Goal: Task Accomplishment & Management: Use online tool/utility

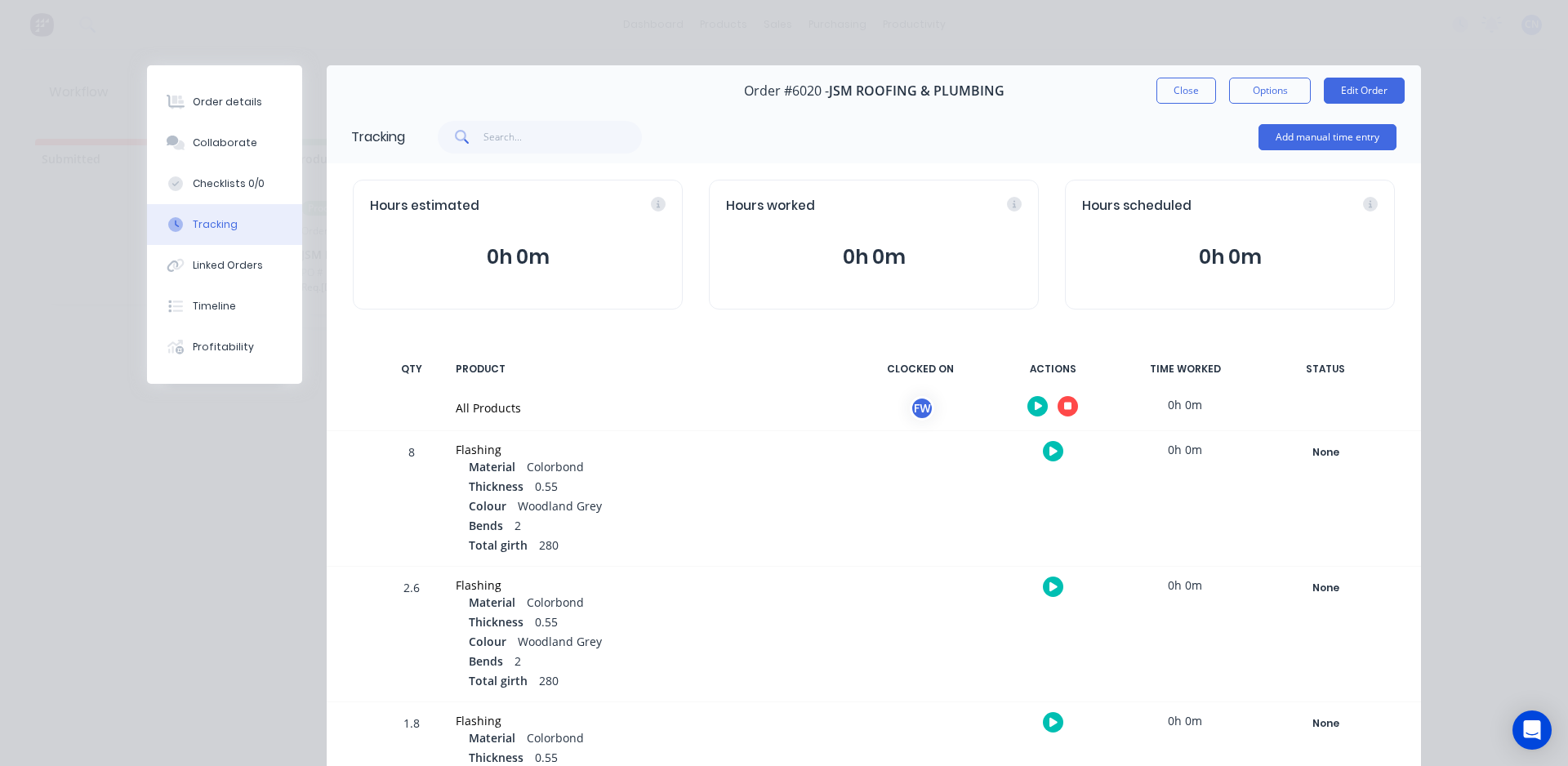
click at [1057, 406] on button "button" at bounding box center [1068, 407] width 21 height 21
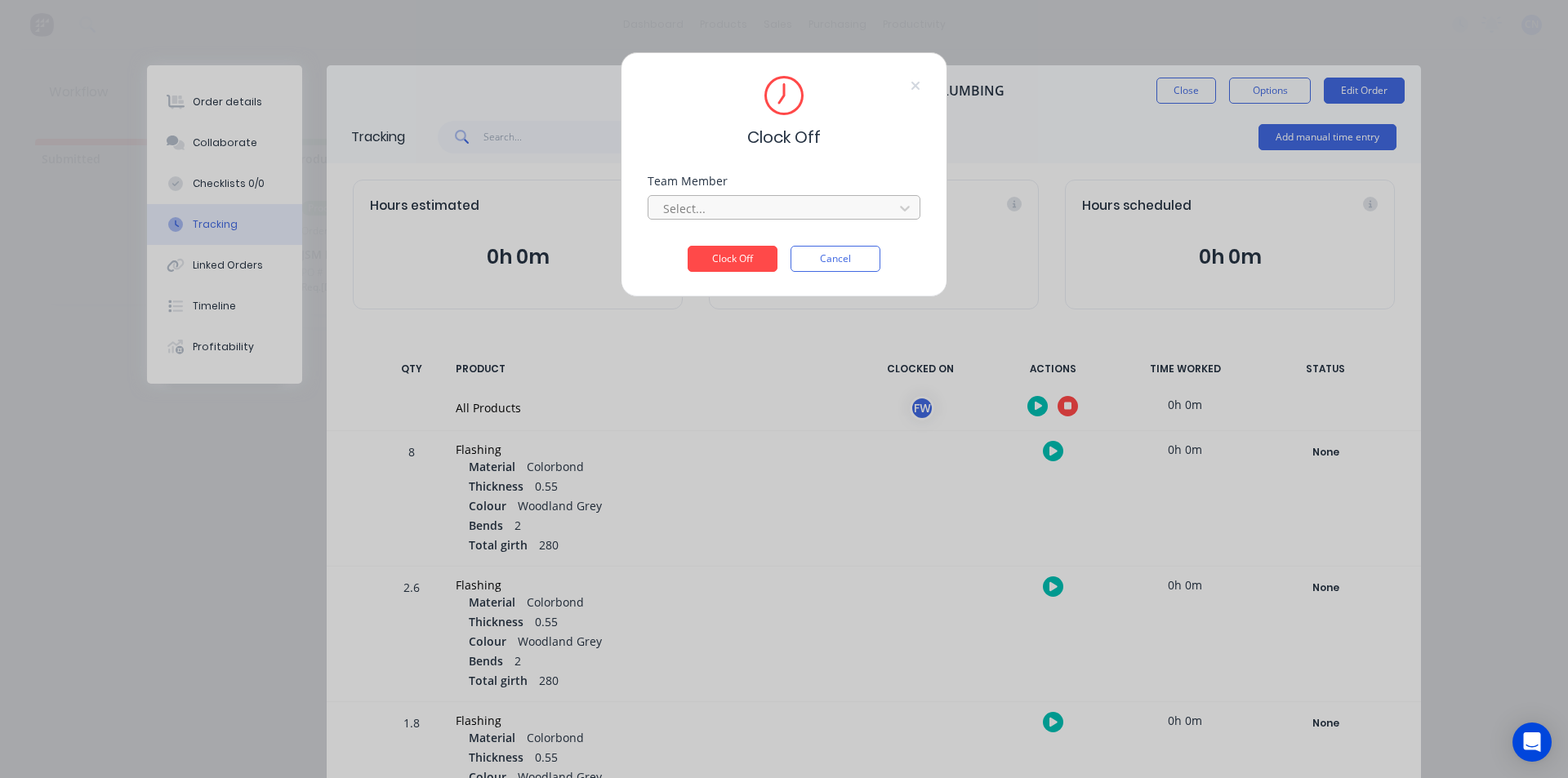
click at [855, 214] on div at bounding box center [773, 208] width 224 height 21
click at [731, 240] on div "Fabrication Workshop" at bounding box center [784, 244] width 273 height 30
click at [732, 255] on button "Clock Off" at bounding box center [732, 258] width 90 height 26
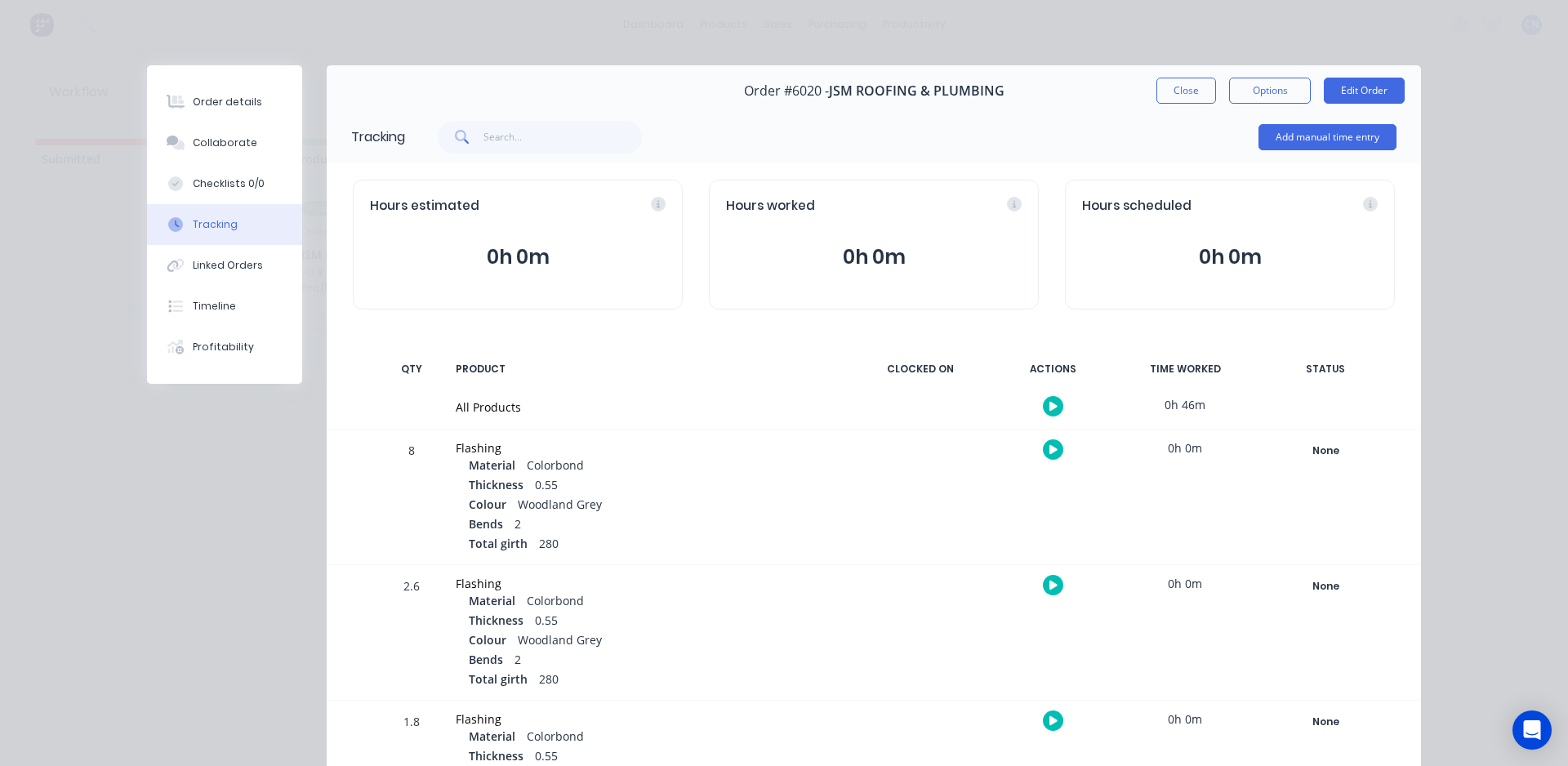
click at [1201, 87] on button "Close" at bounding box center [1186, 90] width 59 height 26
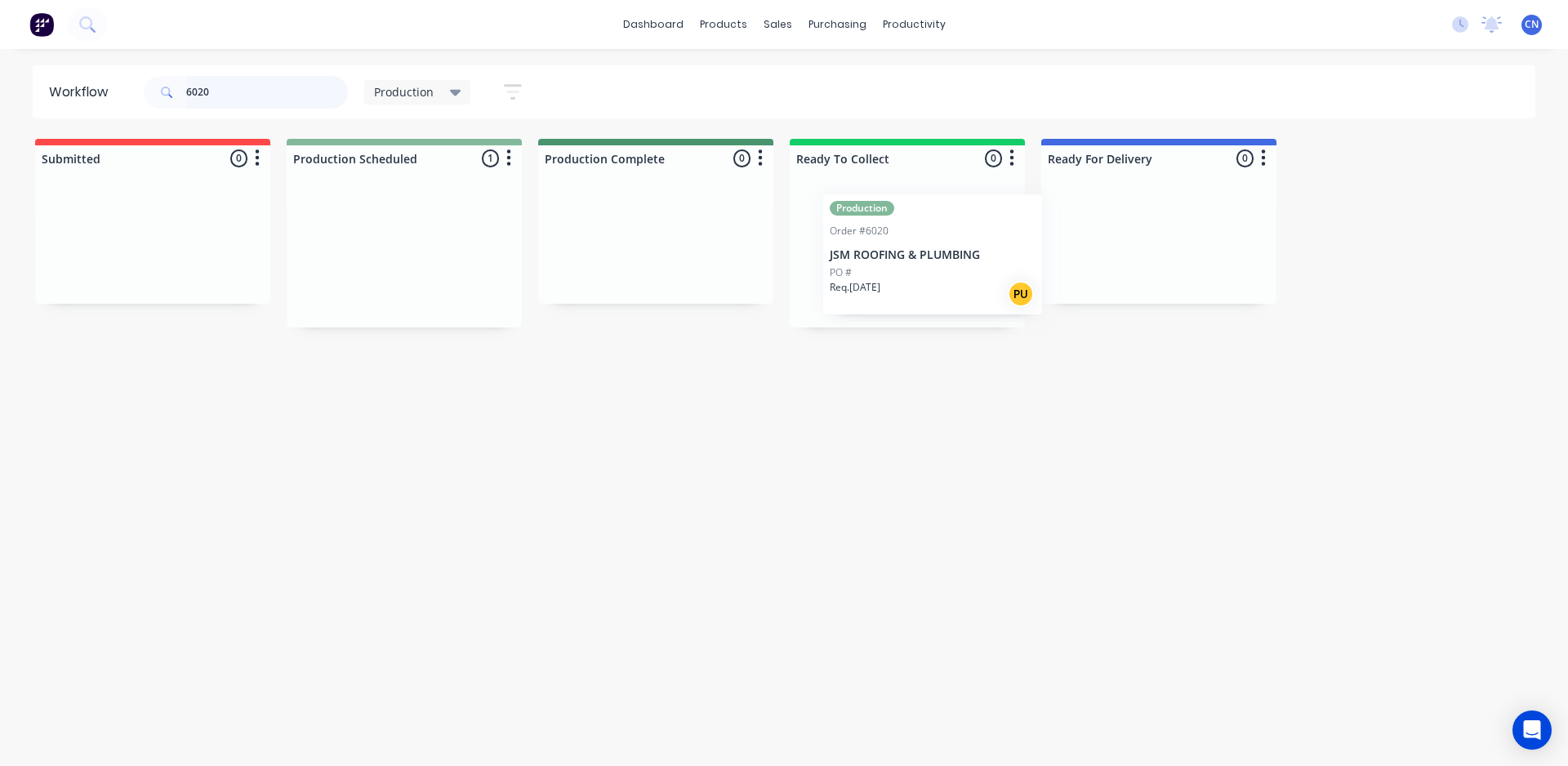
drag, startPoint x: 497, startPoint y: 265, endPoint x: 964, endPoint y: 275, distance: 467.1
click at [956, 265] on div "Submitted 0 Summaries Total order value Invoiced to date To be invoiced Product…" at bounding box center [1232, 233] width 2487 height 189
type input "6017"
click at [398, 288] on div "Req. [DATE] Del" at bounding box center [404, 293] width 206 height 27
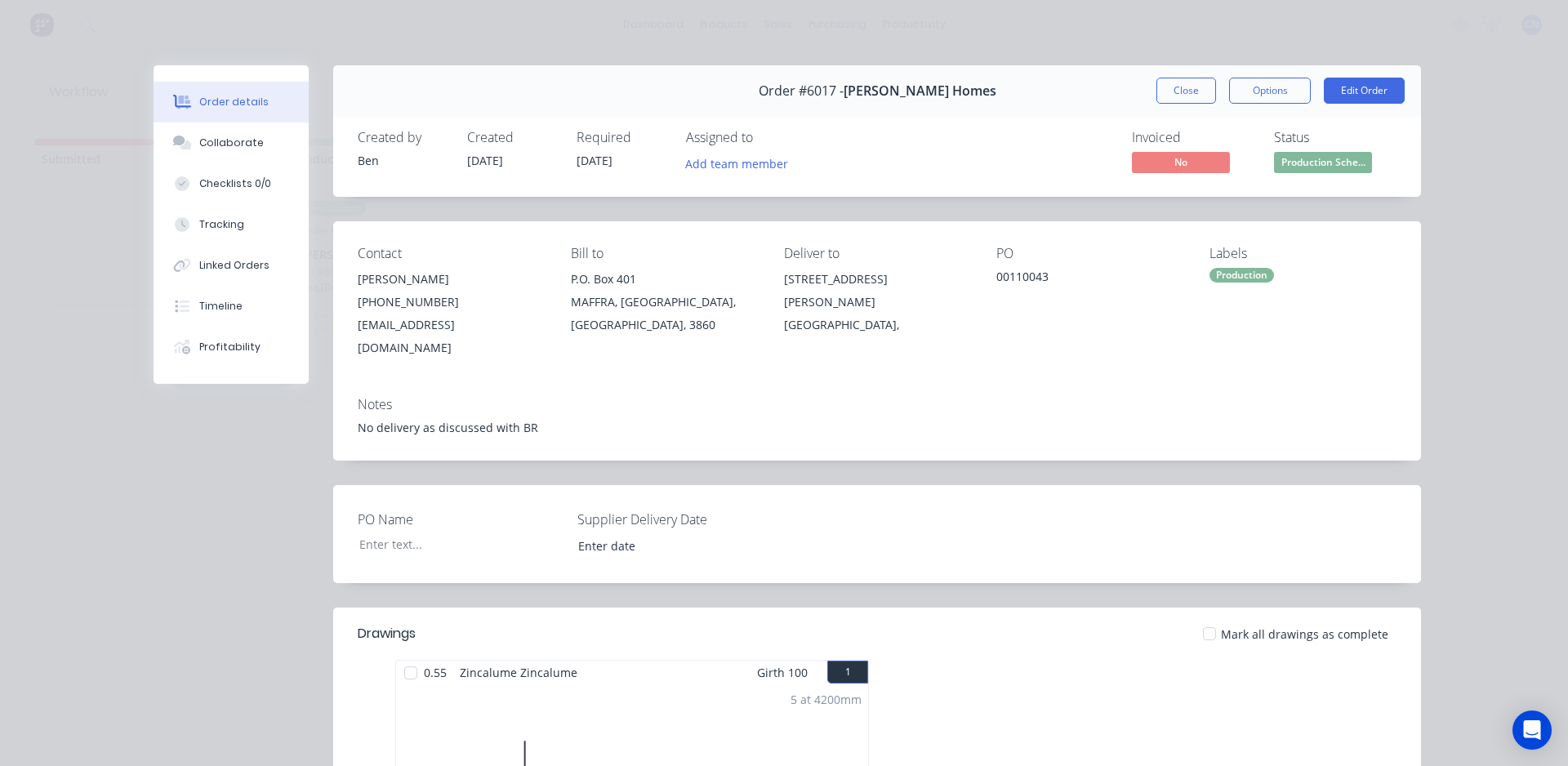
click at [401, 656] on div at bounding box center [411, 673] width 33 height 33
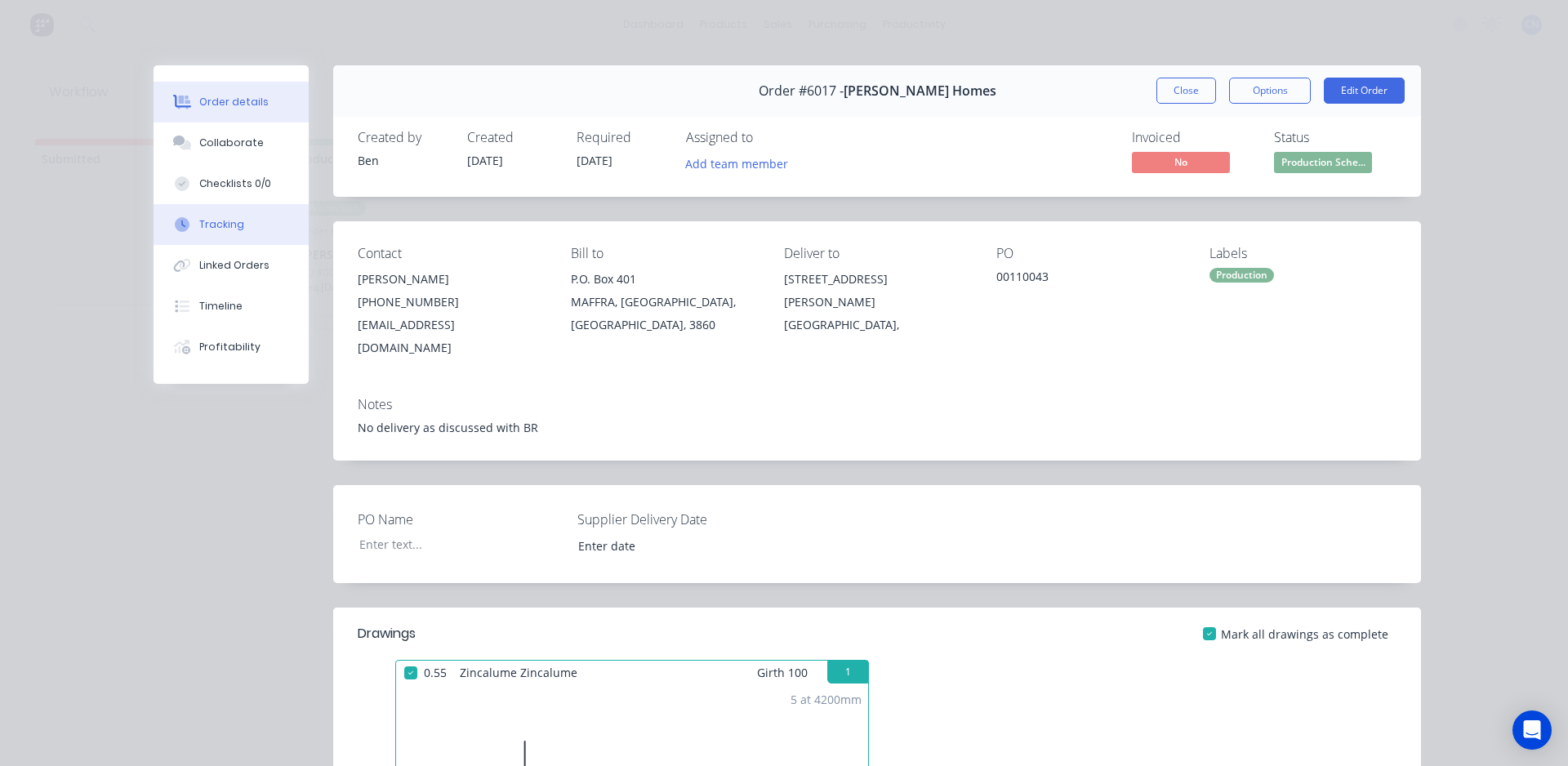
click at [215, 226] on div "Tracking" at bounding box center [221, 224] width 45 height 15
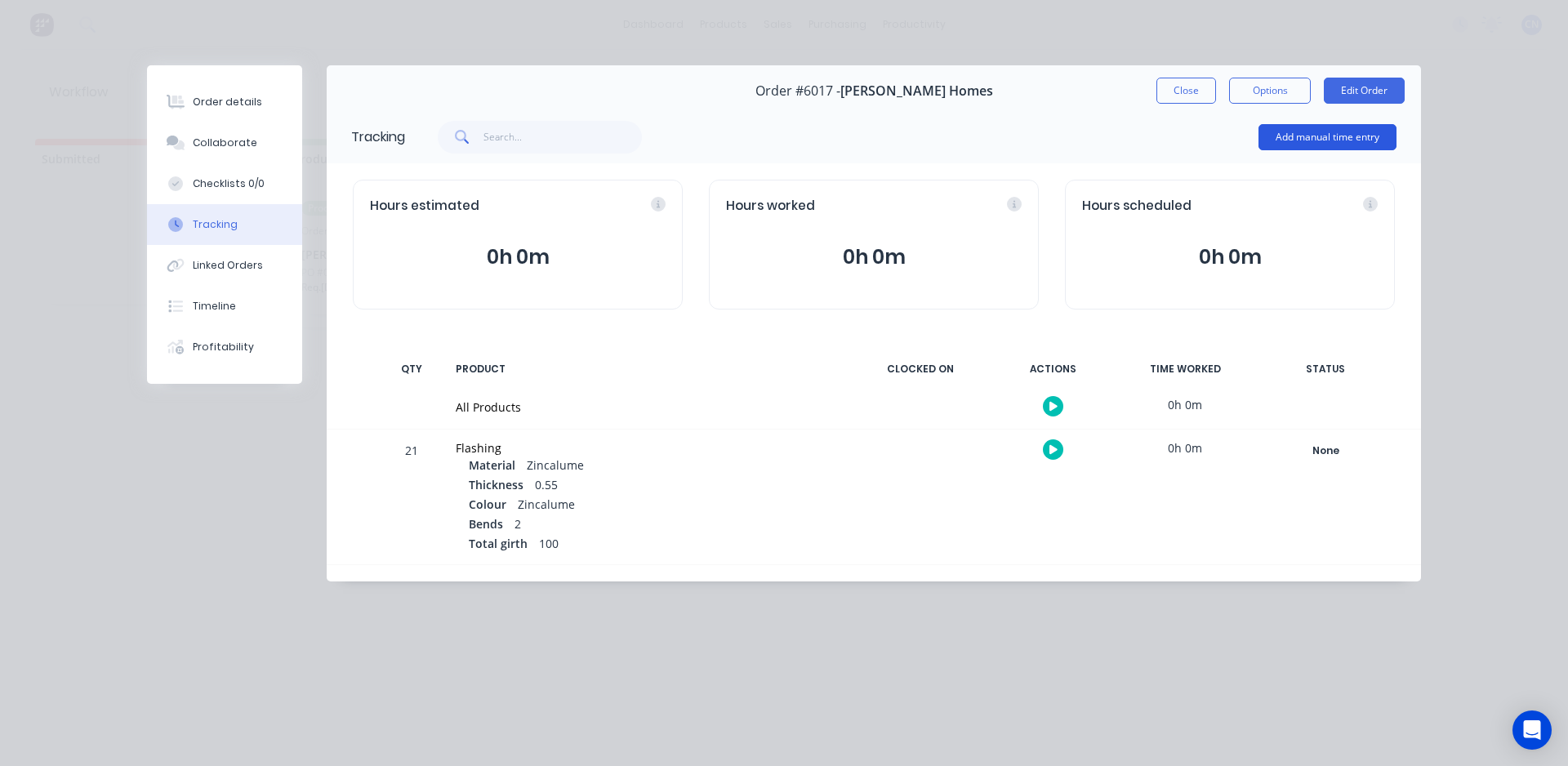
click at [1301, 134] on button "Add manual time entry" at bounding box center [1328, 137] width 138 height 26
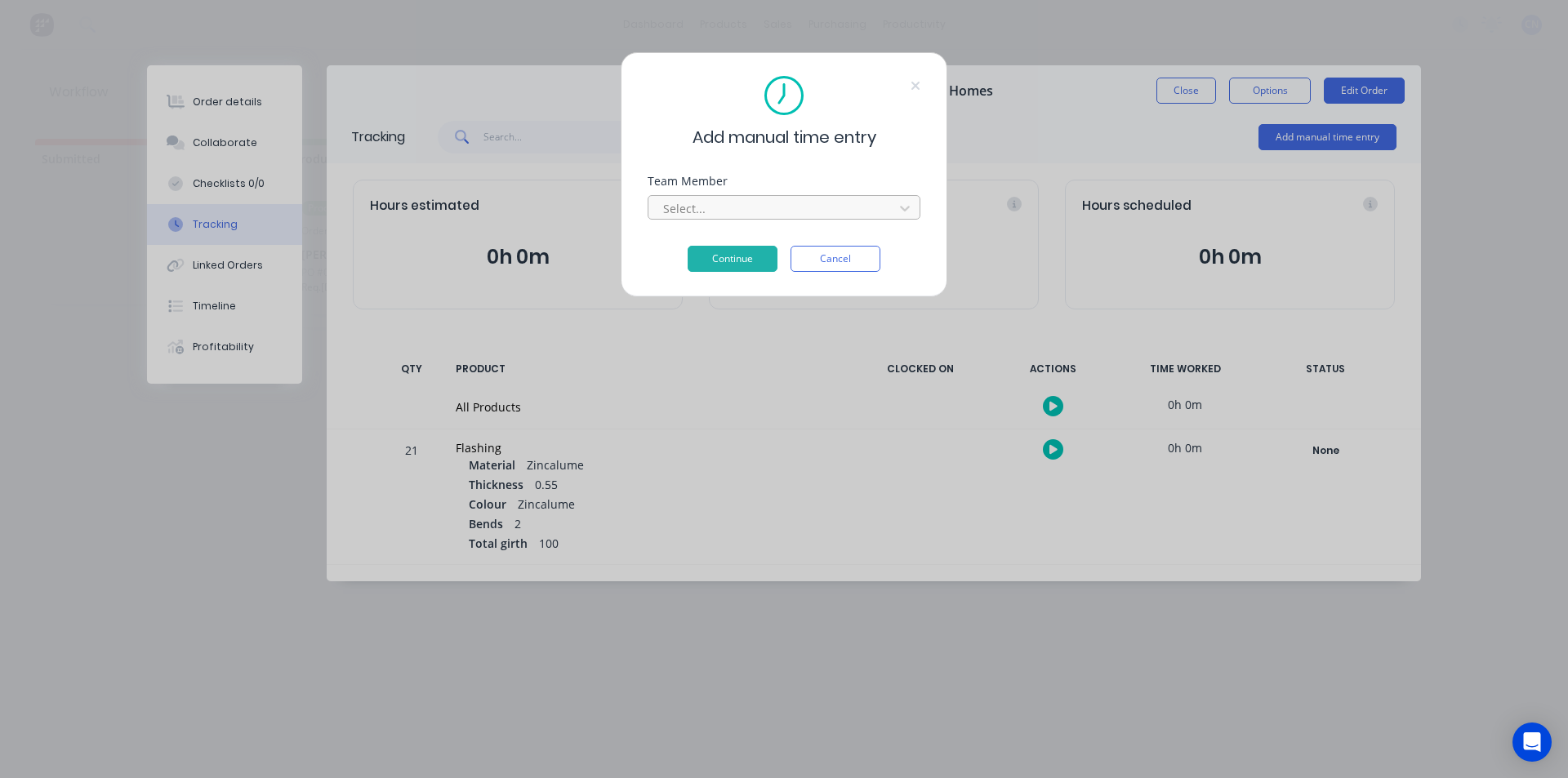
click at [812, 209] on div at bounding box center [773, 208] width 224 height 21
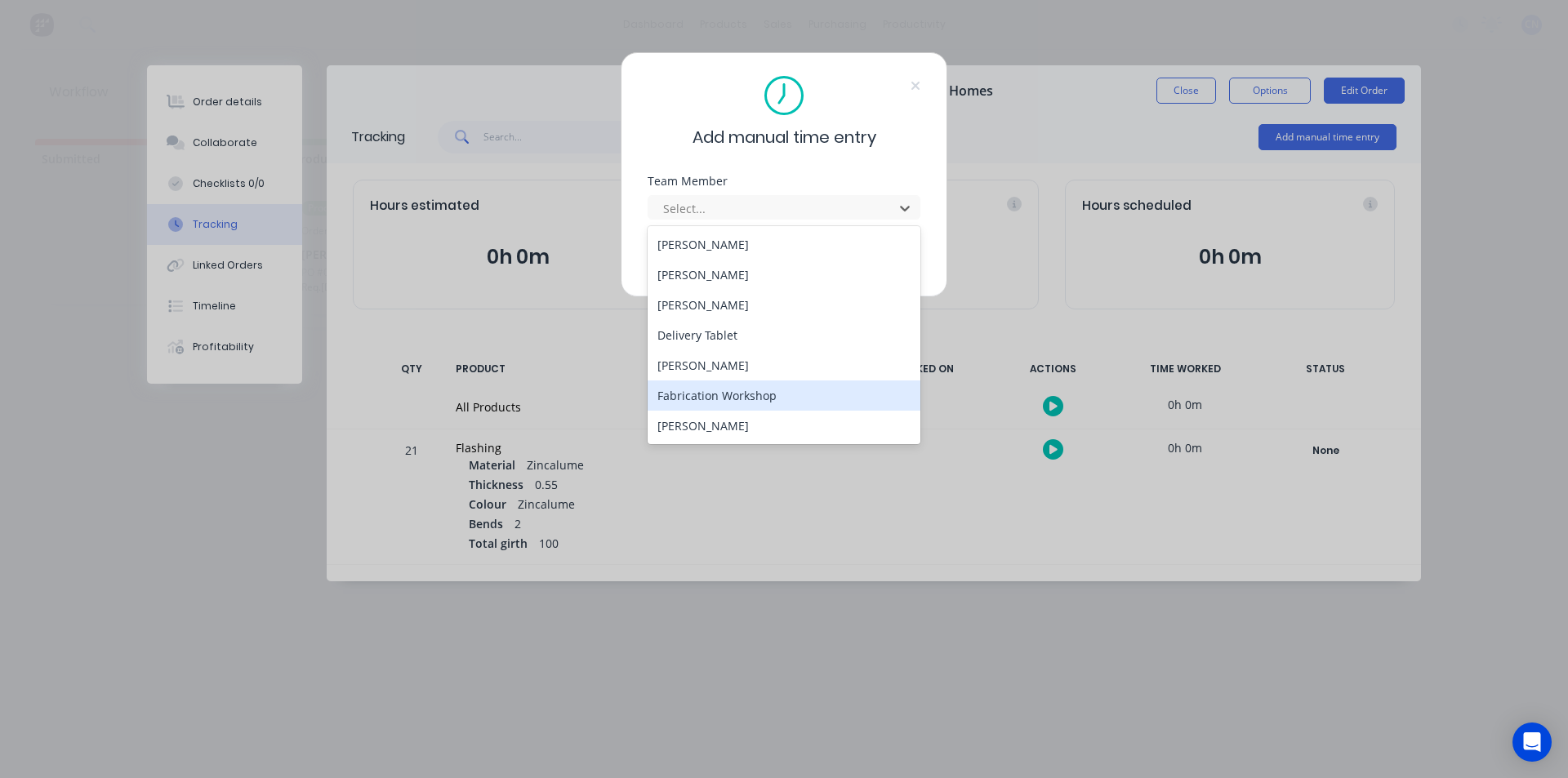
click at [767, 389] on div "Fabrication Workshop" at bounding box center [784, 395] width 273 height 30
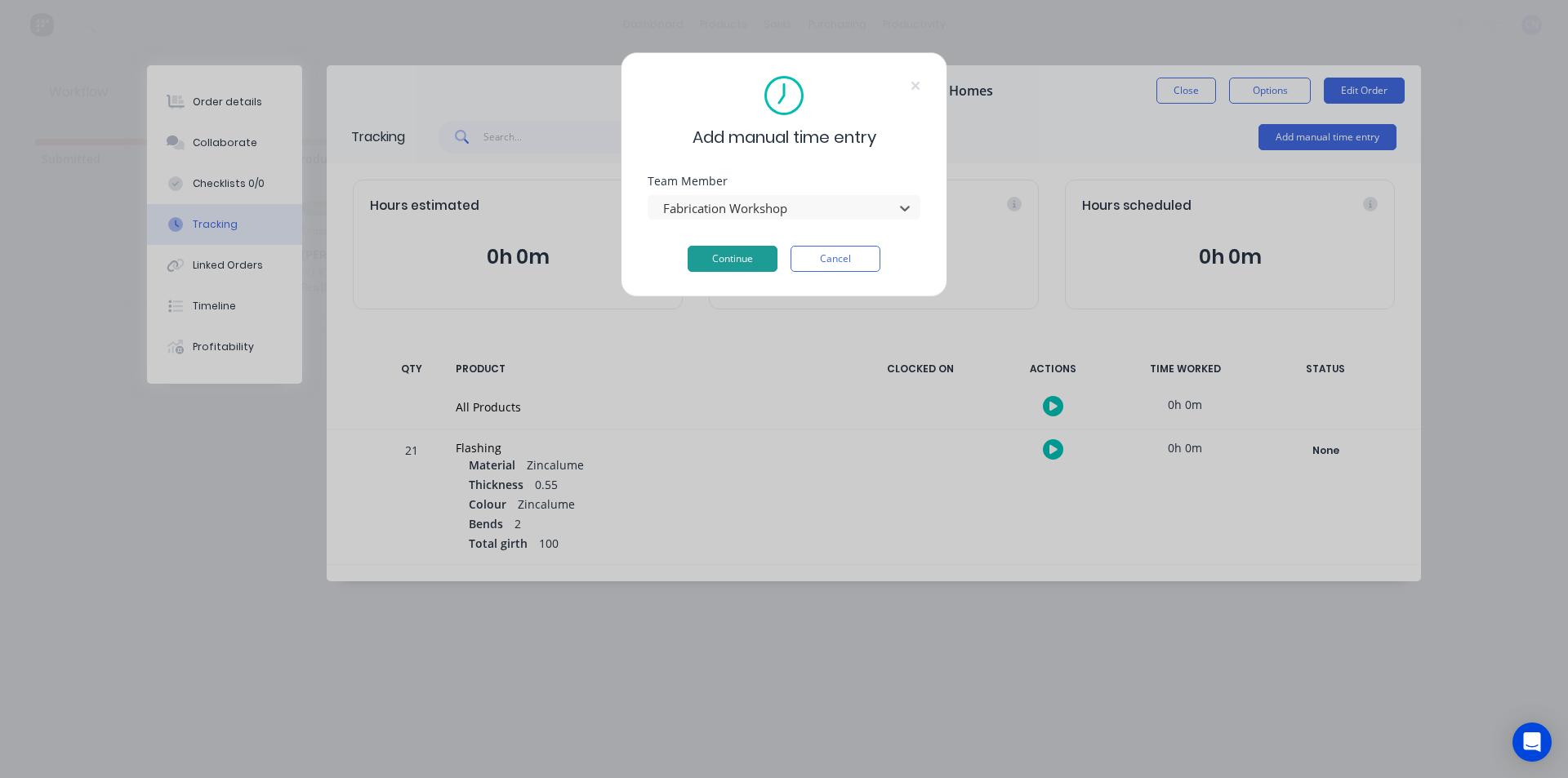
click at [747, 257] on button "Continue" at bounding box center [732, 258] width 90 height 26
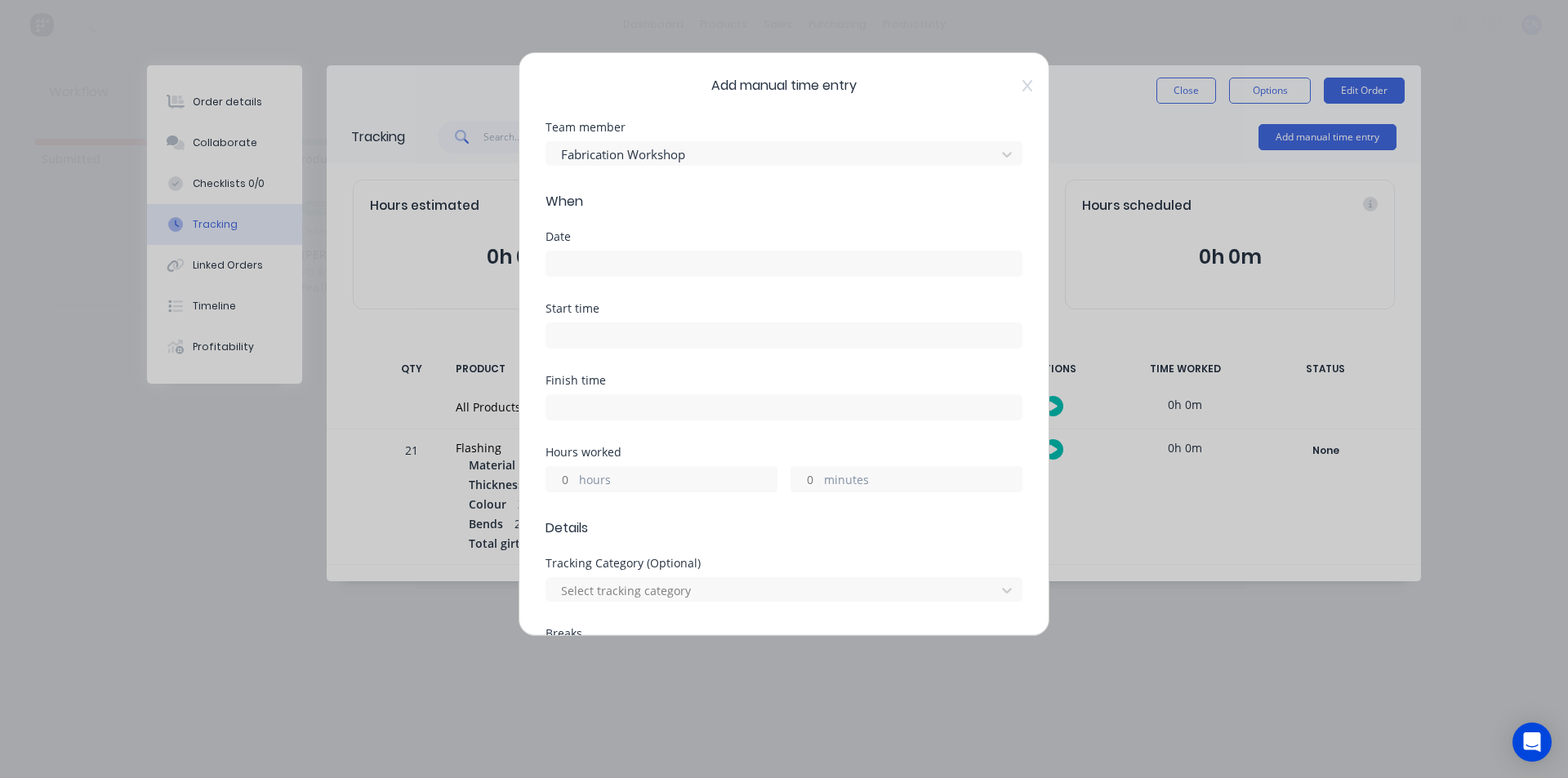
click at [575, 259] on input at bounding box center [784, 263] width 475 height 25
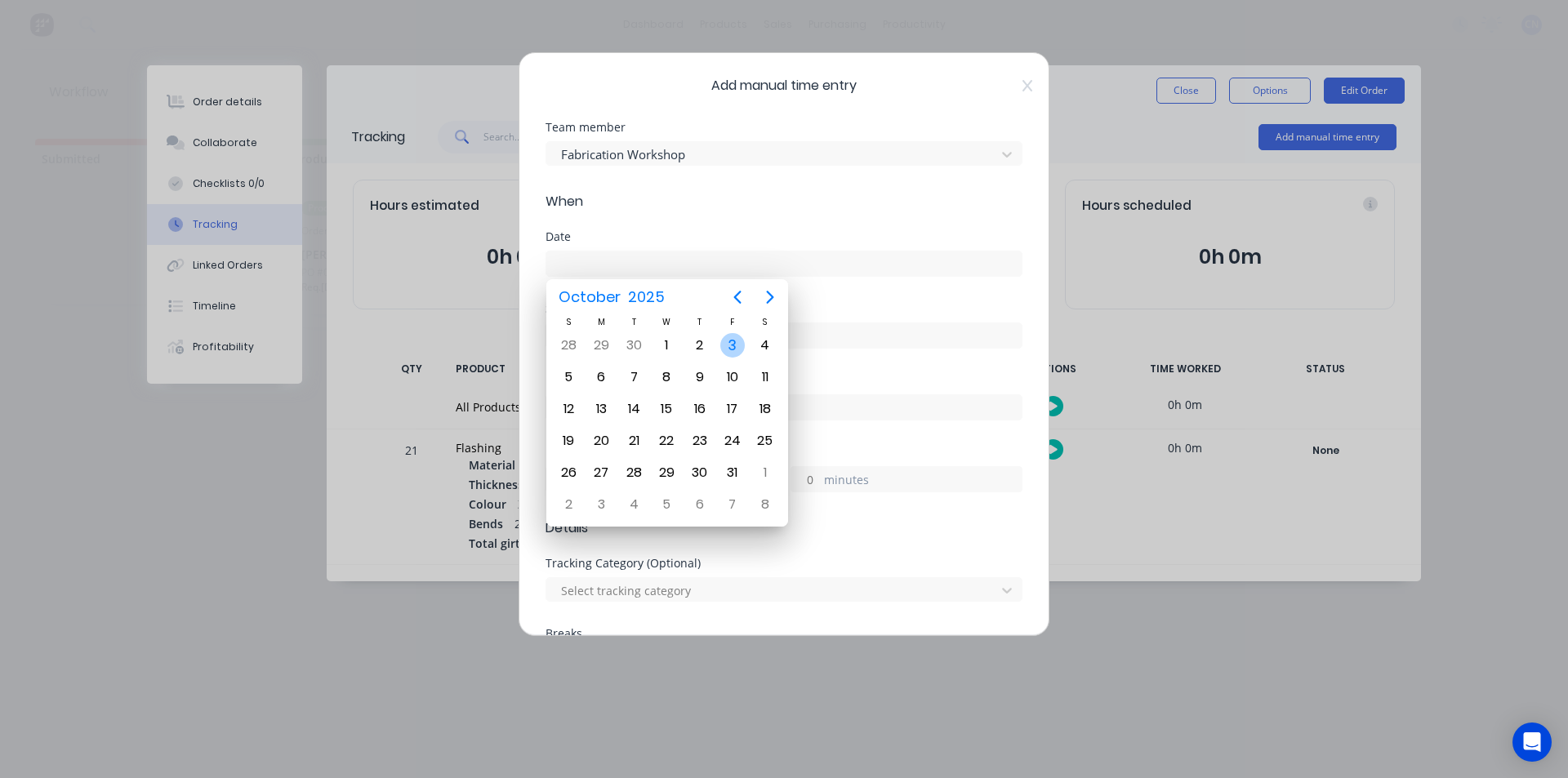
click at [724, 342] on div "3" at bounding box center [732, 345] width 25 height 25
type input "[DATE]"
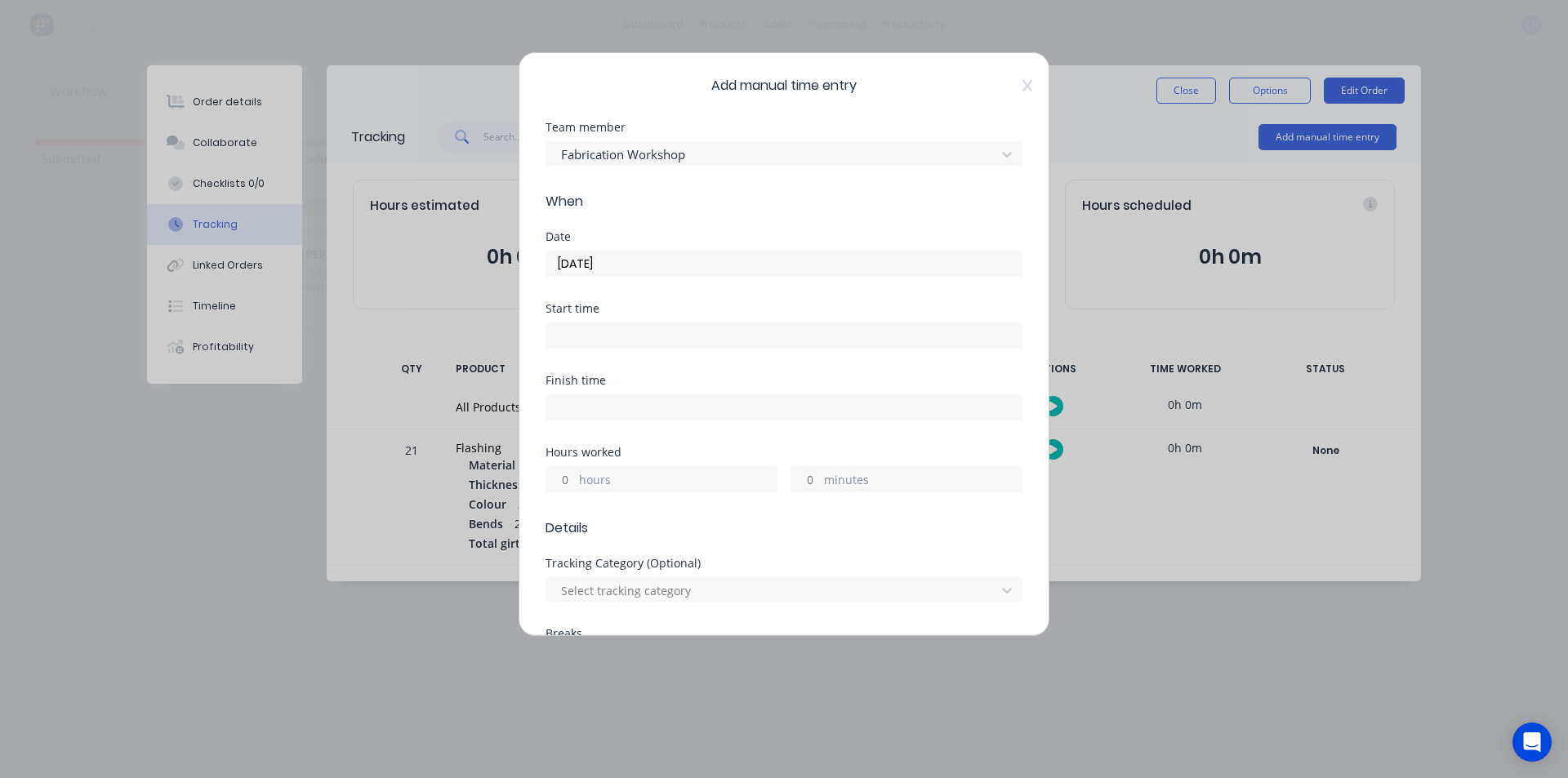
click at [593, 323] on label at bounding box center [784, 335] width 477 height 26
click at [593, 323] on input at bounding box center [784, 335] width 475 height 25
type input "02:26 PM"
click at [811, 375] on div "Finish time" at bounding box center [784, 380] width 477 height 11
click at [691, 412] on input at bounding box center [784, 407] width 475 height 25
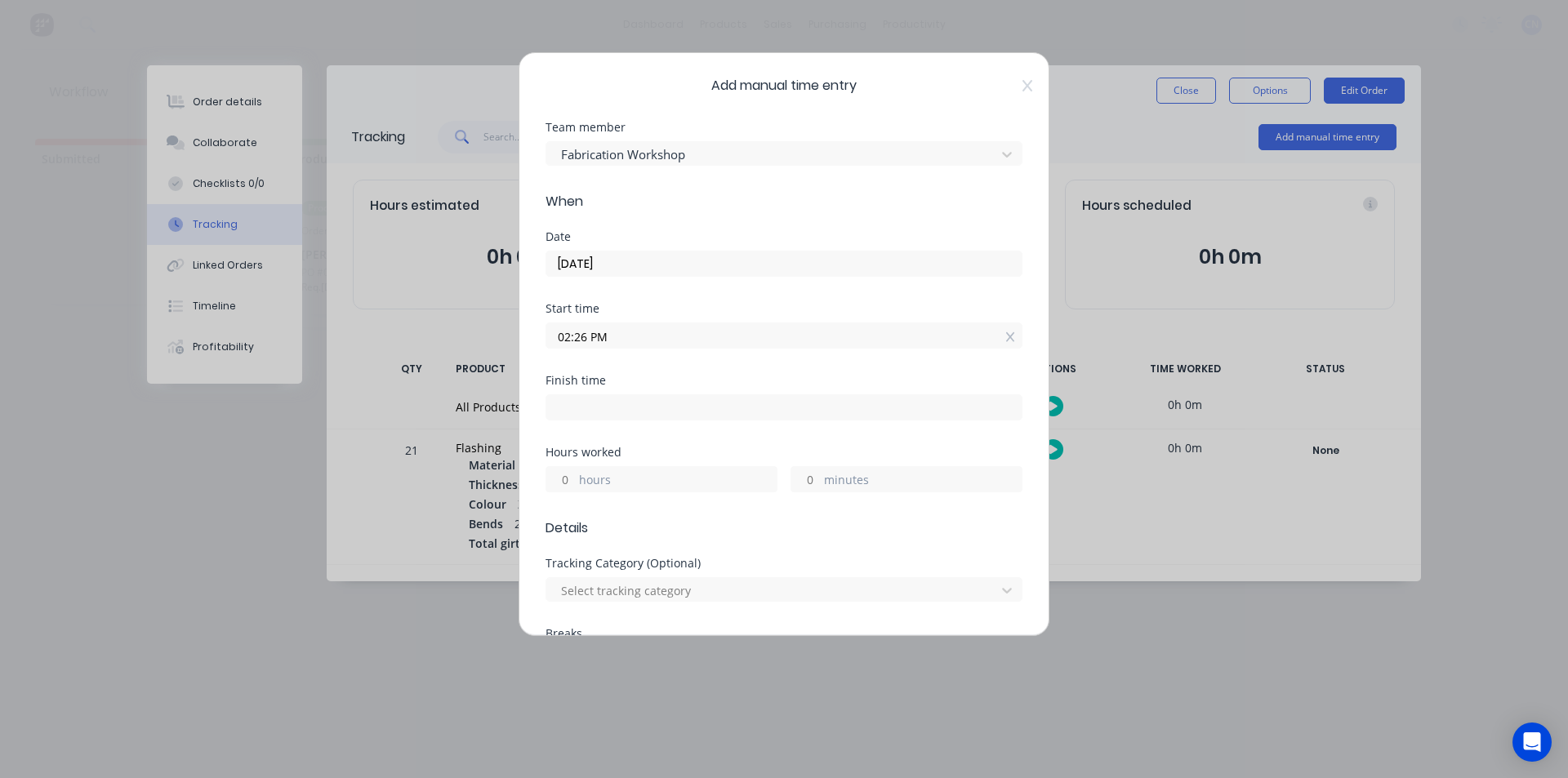
type input "02:26 PM"
type input "0"
click at [692, 364] on div "Start time 02:26 PM" at bounding box center [784, 339] width 477 height 72
click at [585, 333] on input "02:26 PM" at bounding box center [784, 335] width 475 height 25
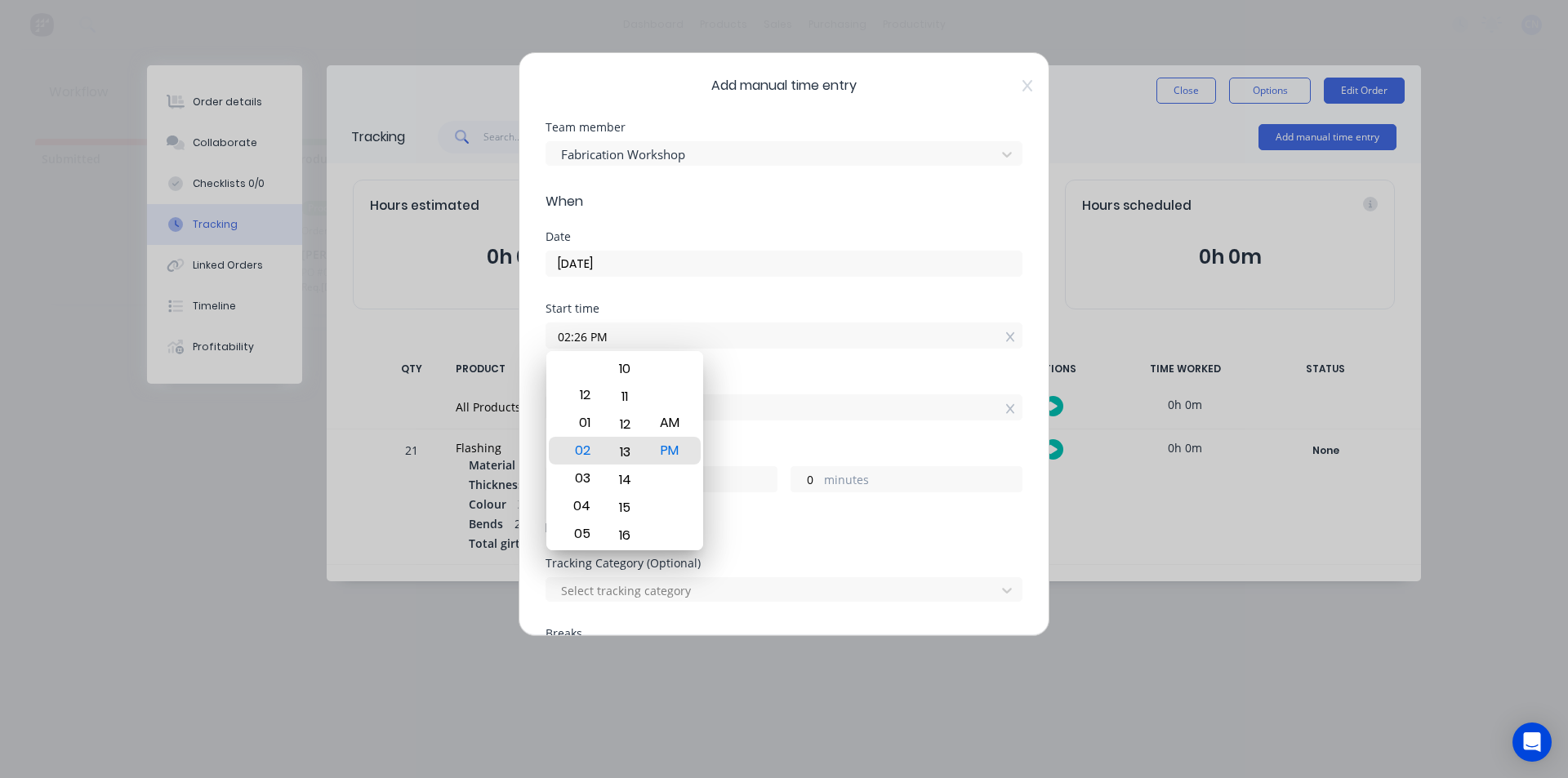
drag, startPoint x: 626, startPoint y: 396, endPoint x: 648, endPoint y: 810, distance: 414.6
click at [648, 680] on html "dashboard products sales purchasing productivity dashboard products Product Cat…" at bounding box center [784, 340] width 1568 height 680
type input "02:11 PM"
type input "15"
drag, startPoint x: 628, startPoint y: 408, endPoint x: 637, endPoint y: 348, distance: 60.7
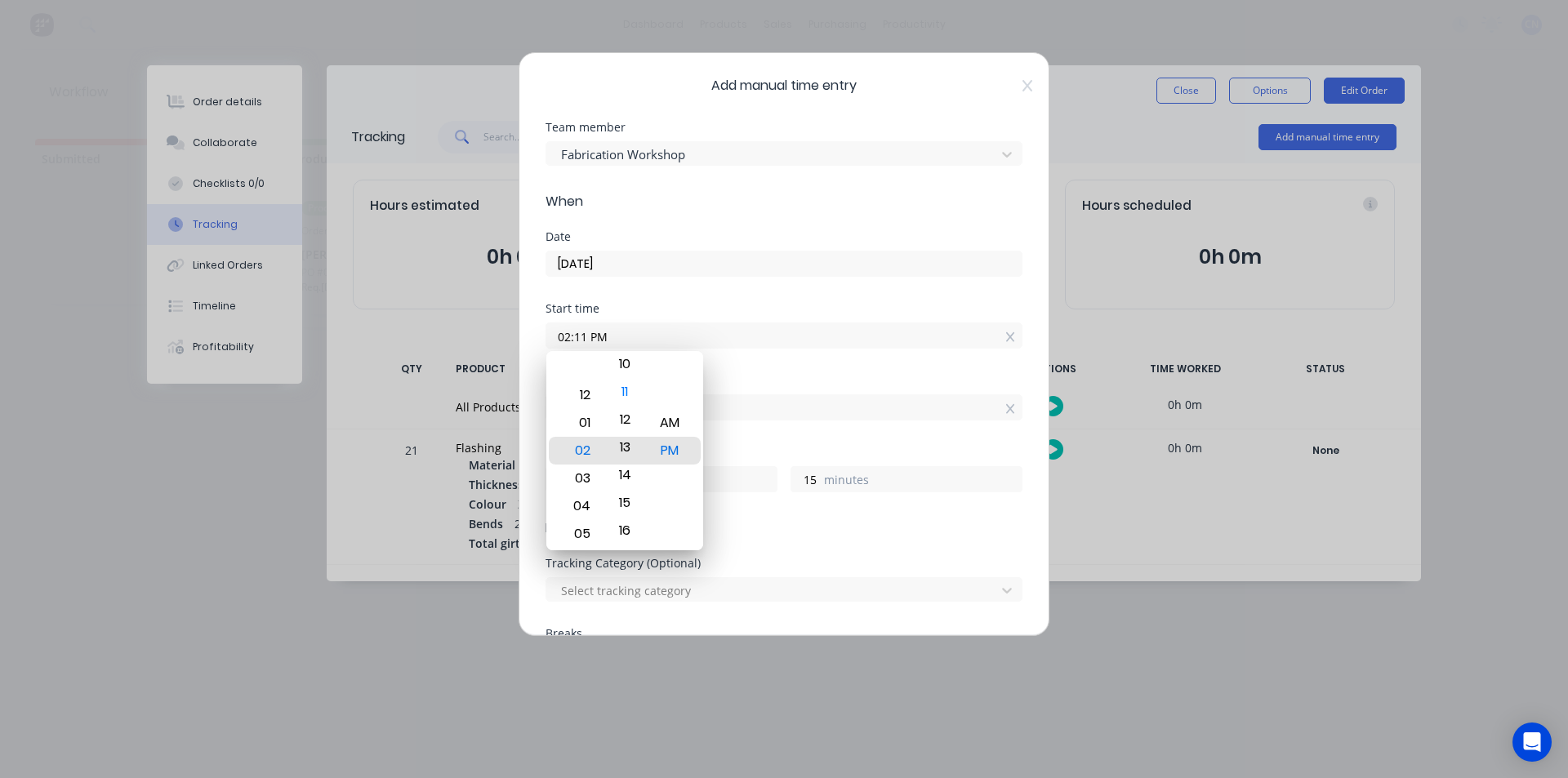
click at [627, 348] on body "dashboard products sales purchasing productivity dashboard products Product Cat…" at bounding box center [784, 340] width 1568 height 680
type input "02:13 PM"
type input "13"
click at [833, 347] on label "02:13 PM" at bounding box center [784, 335] width 477 height 26
click at [833, 347] on input "02:13 PM" at bounding box center [784, 335] width 475 height 25
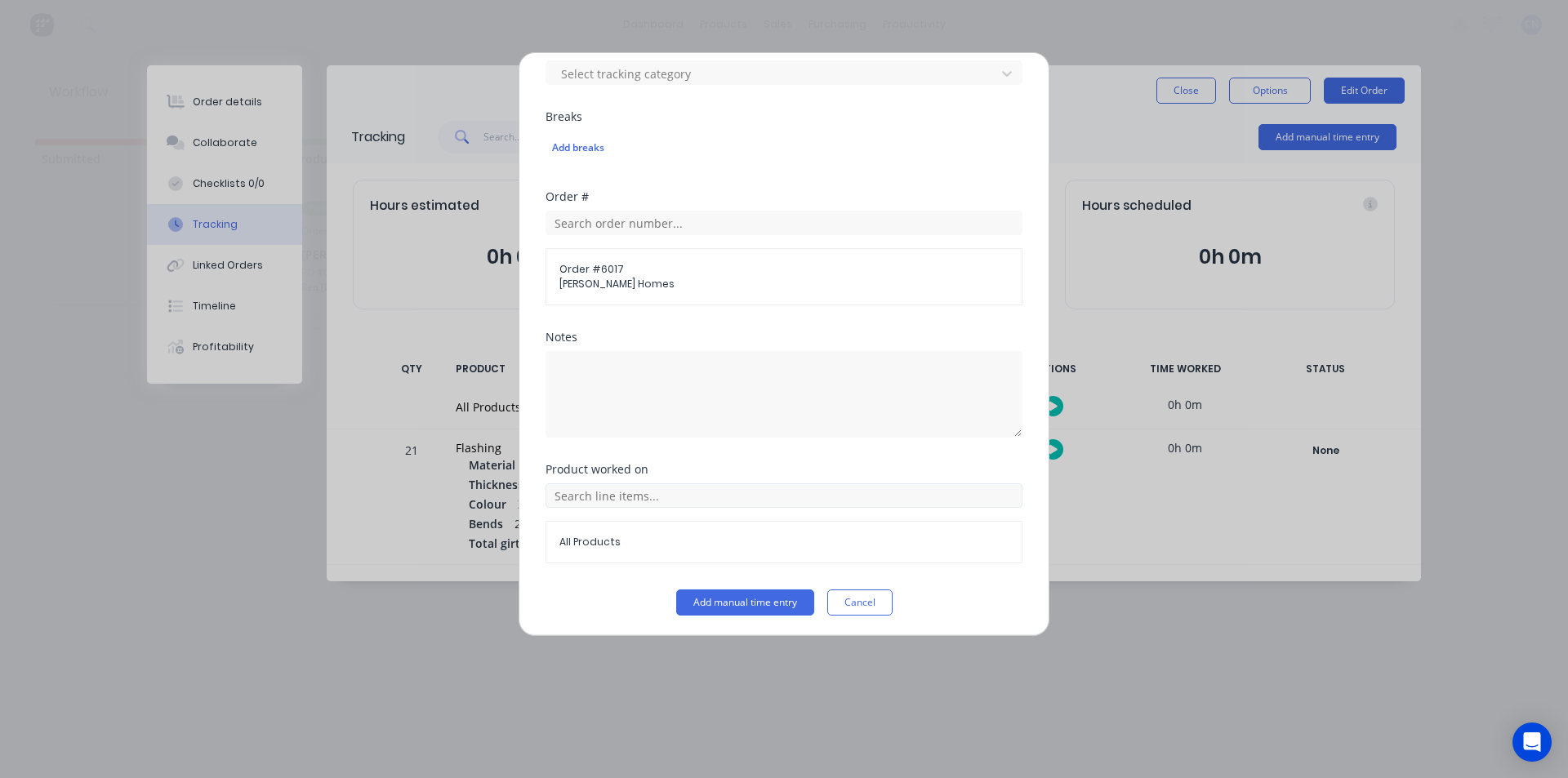
scroll to position [520, 0]
click at [742, 602] on button "Add manual time entry" at bounding box center [745, 599] width 138 height 26
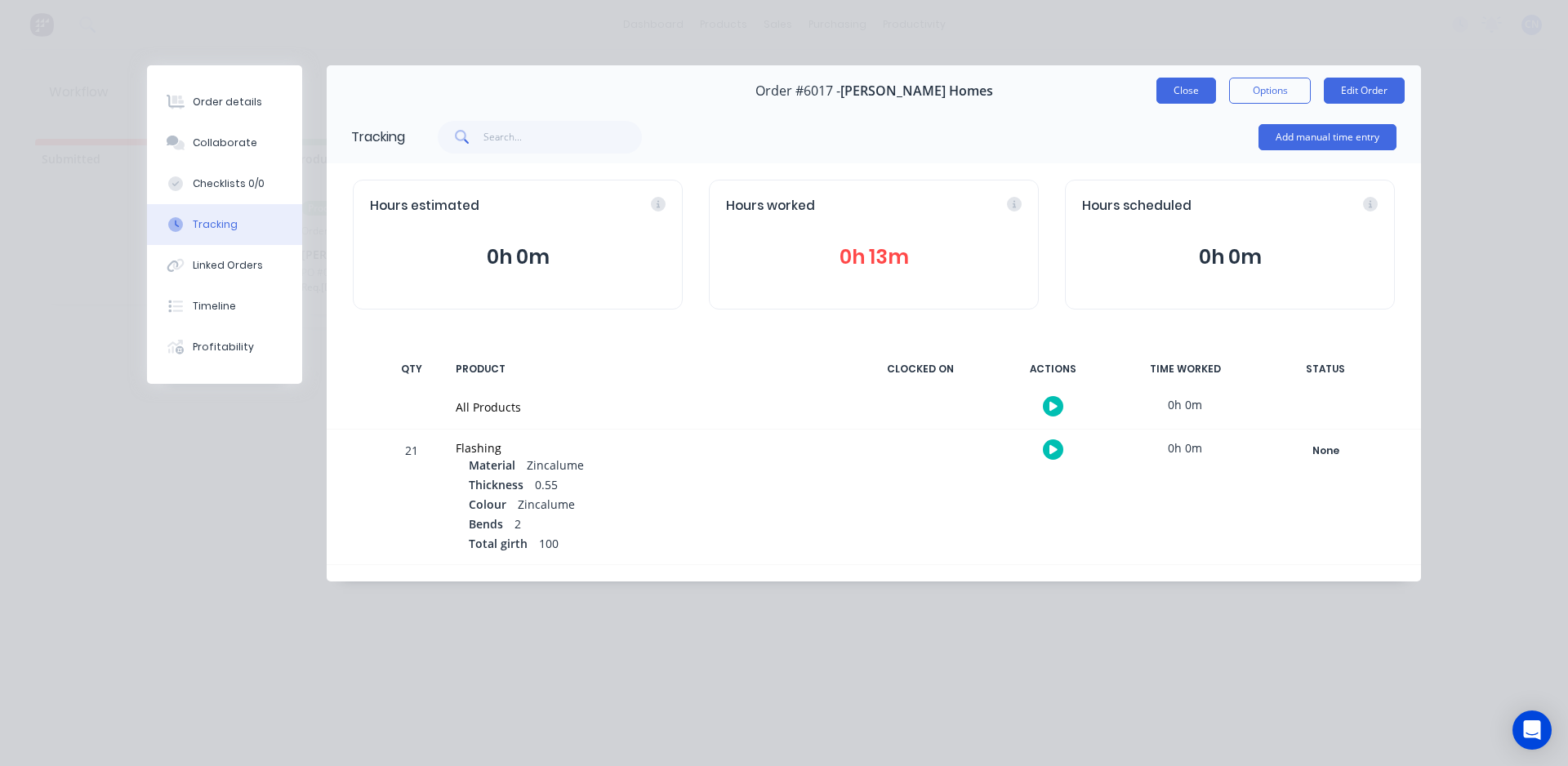
click at [1178, 84] on button "Close" at bounding box center [1186, 90] width 59 height 26
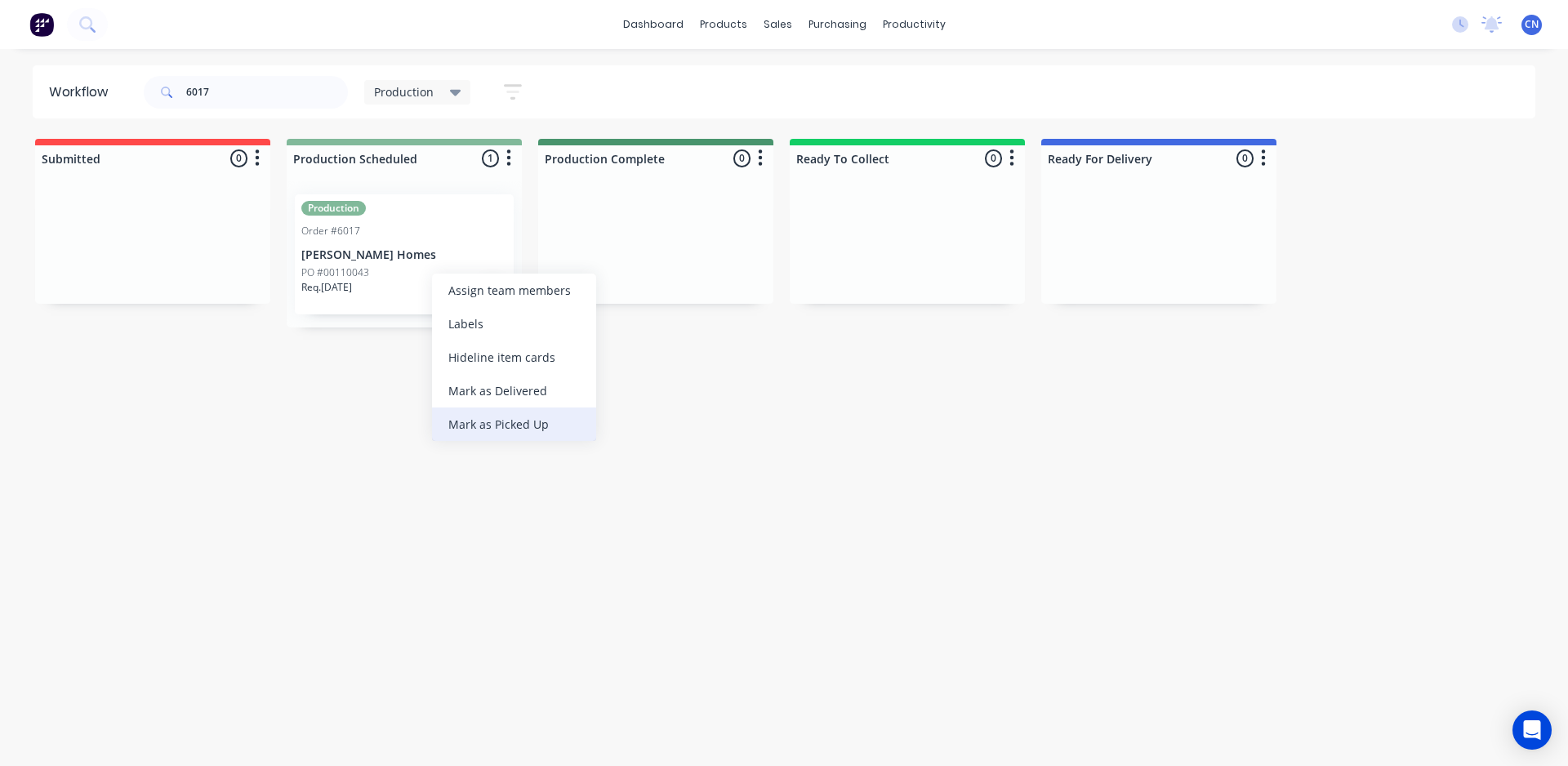
click at [533, 419] on div "Mark as Picked Up" at bounding box center [513, 424] width 164 height 33
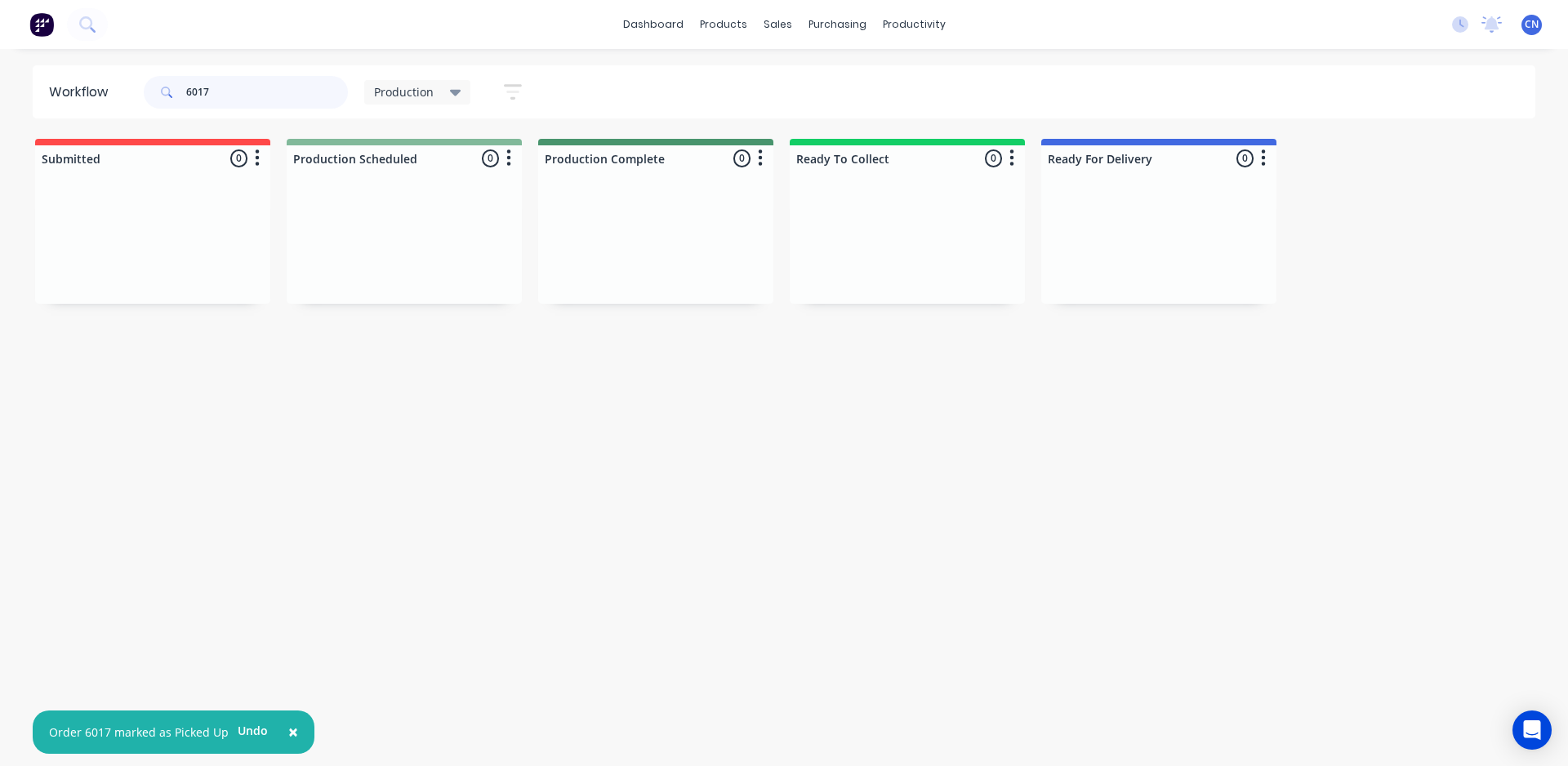
drag, startPoint x: 271, startPoint y: 93, endPoint x: 0, endPoint y: 65, distance: 272.4
click at [0, 109] on div "Workflow 6017 Production Save new view None edit Production (Default) edit Comp…" at bounding box center [784, 92] width 1568 height 53
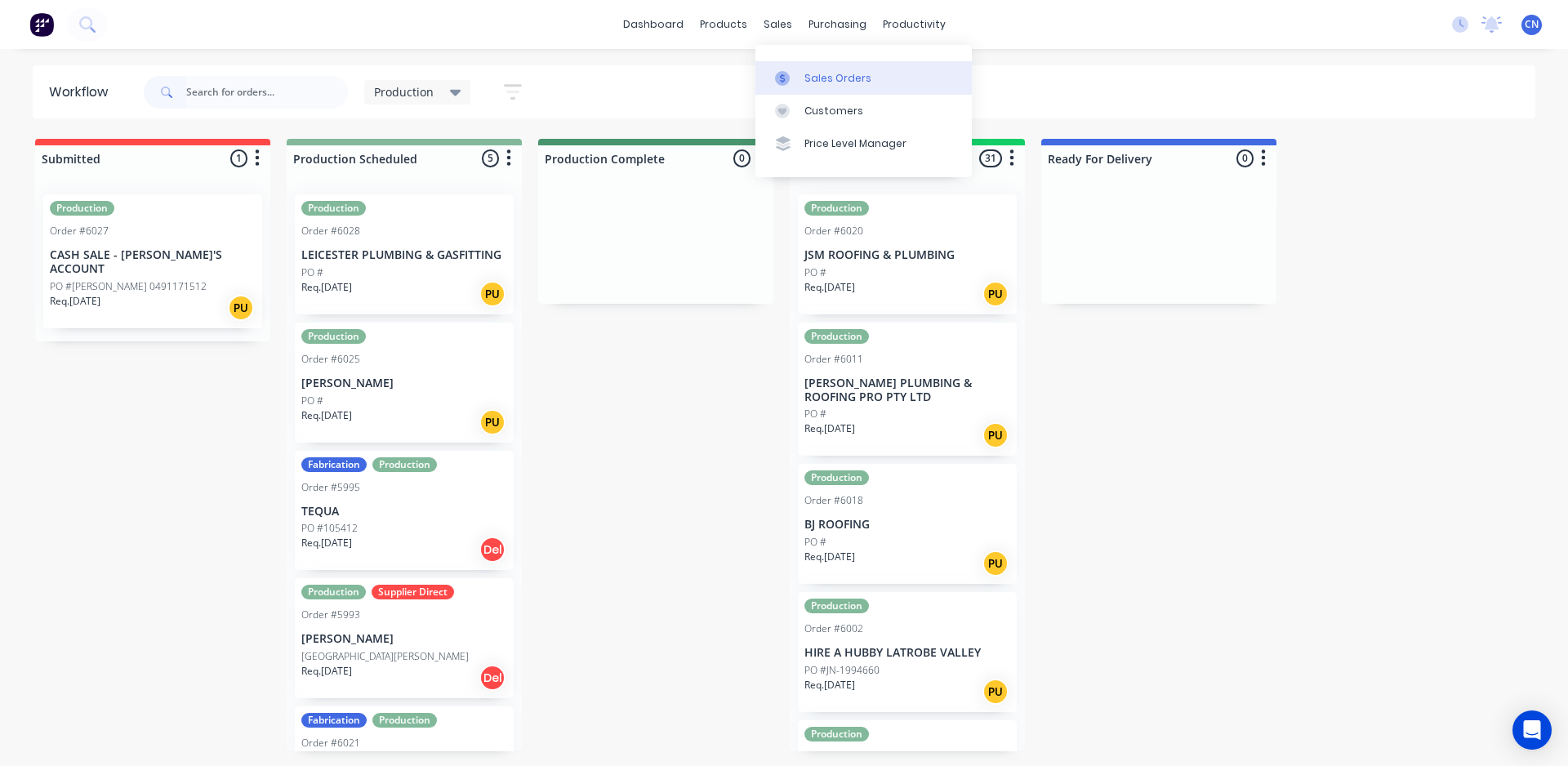
click at [800, 64] on link "Sales Orders" at bounding box center [863, 77] width 216 height 33
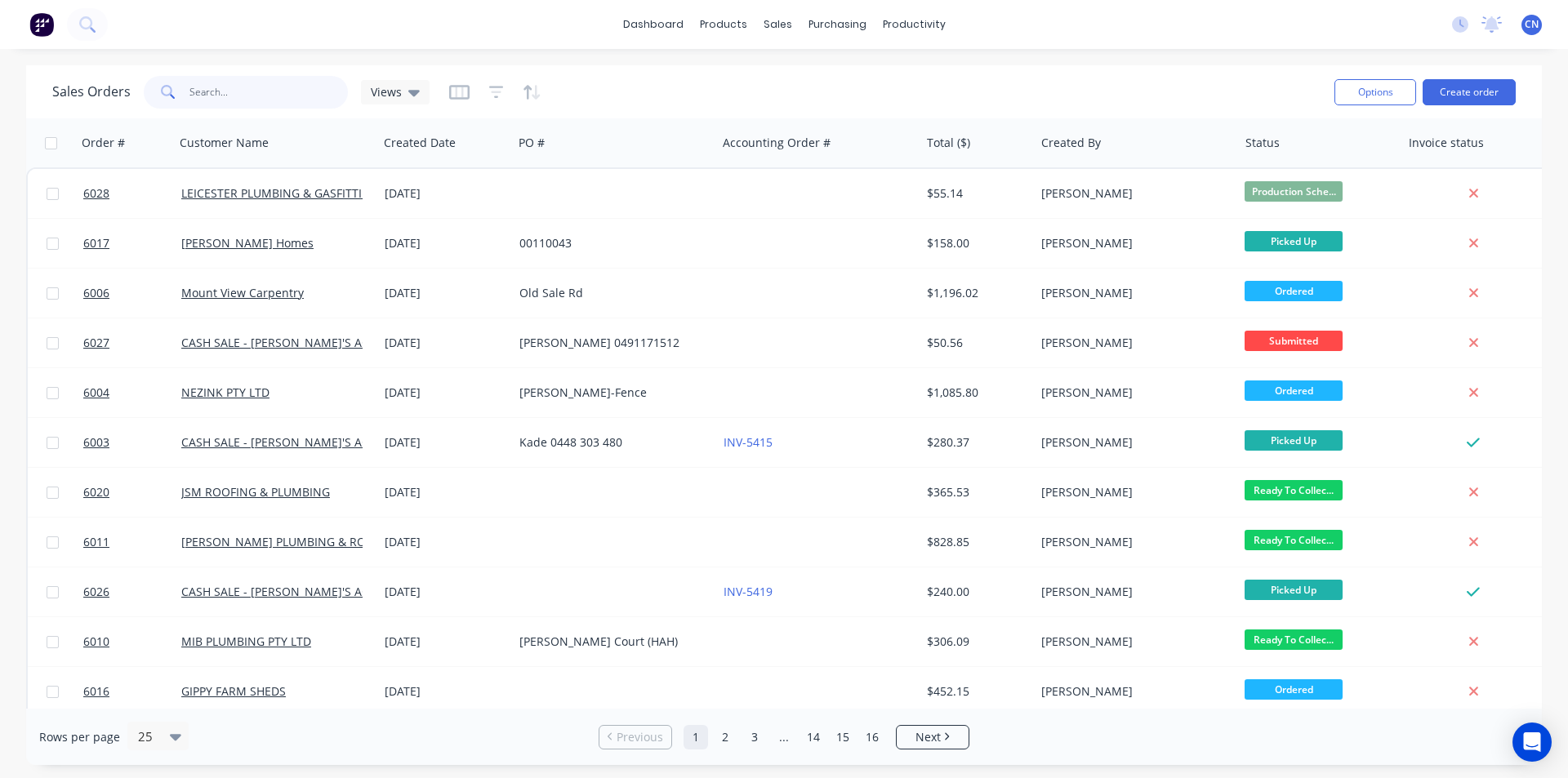
click at [264, 107] on input "text" at bounding box center [269, 93] width 160 height 33
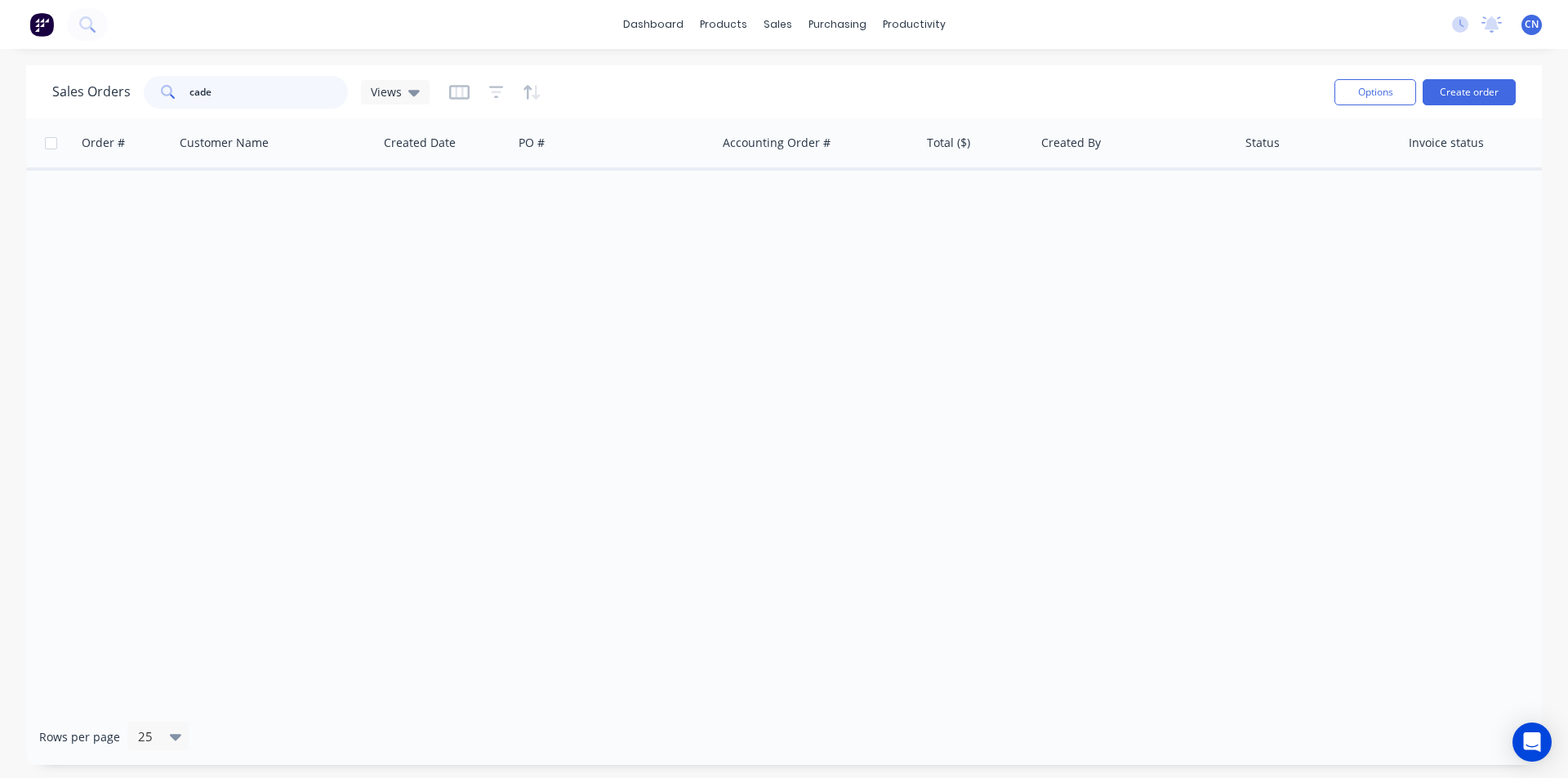
drag, startPoint x: 247, startPoint y: 93, endPoint x: 165, endPoint y: 100, distance: 82.3
click at [165, 100] on div "cade" at bounding box center [246, 93] width 204 height 33
type input "cash"
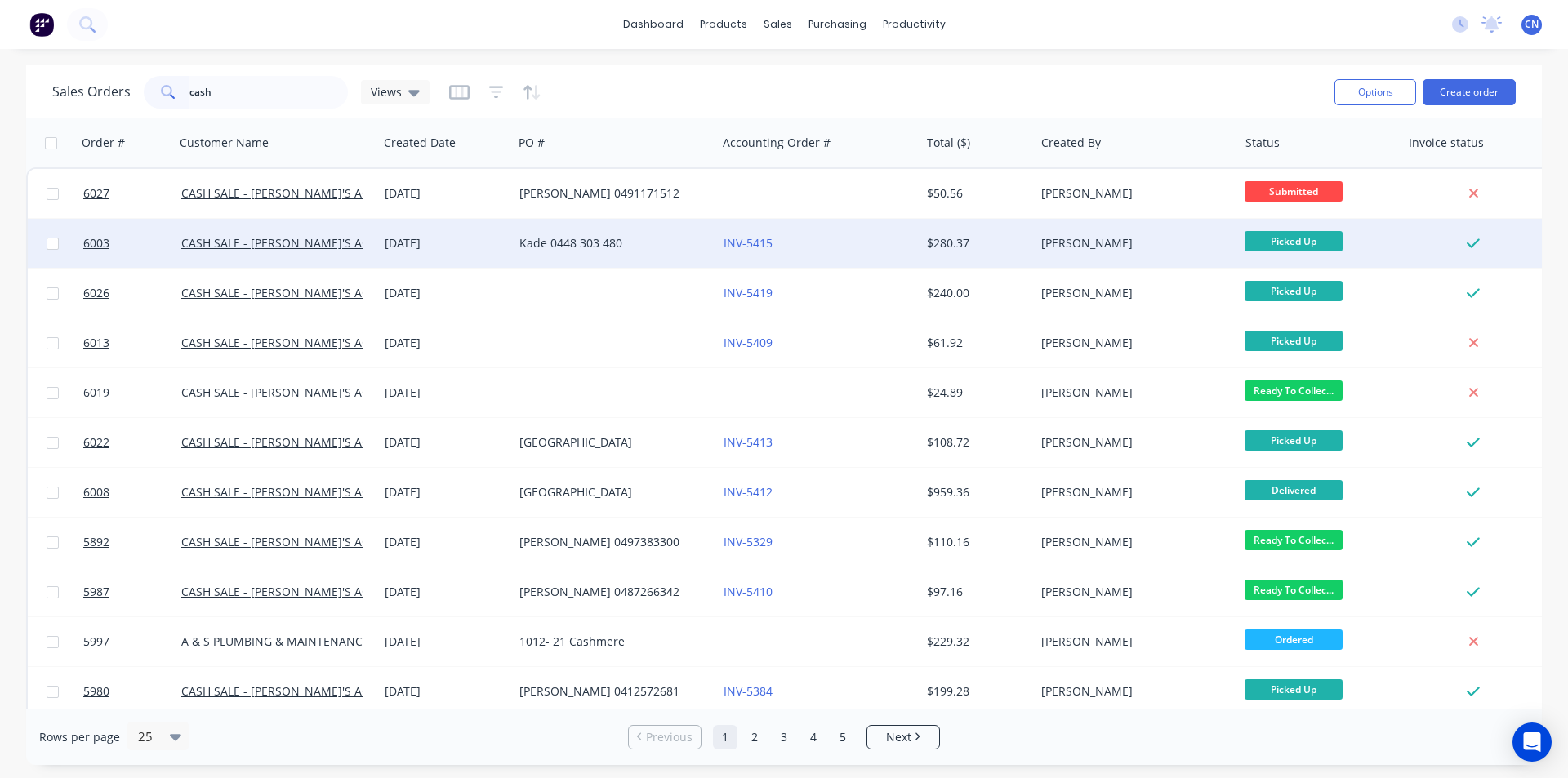
click at [474, 251] on div "[DATE]" at bounding box center [445, 243] width 135 height 49
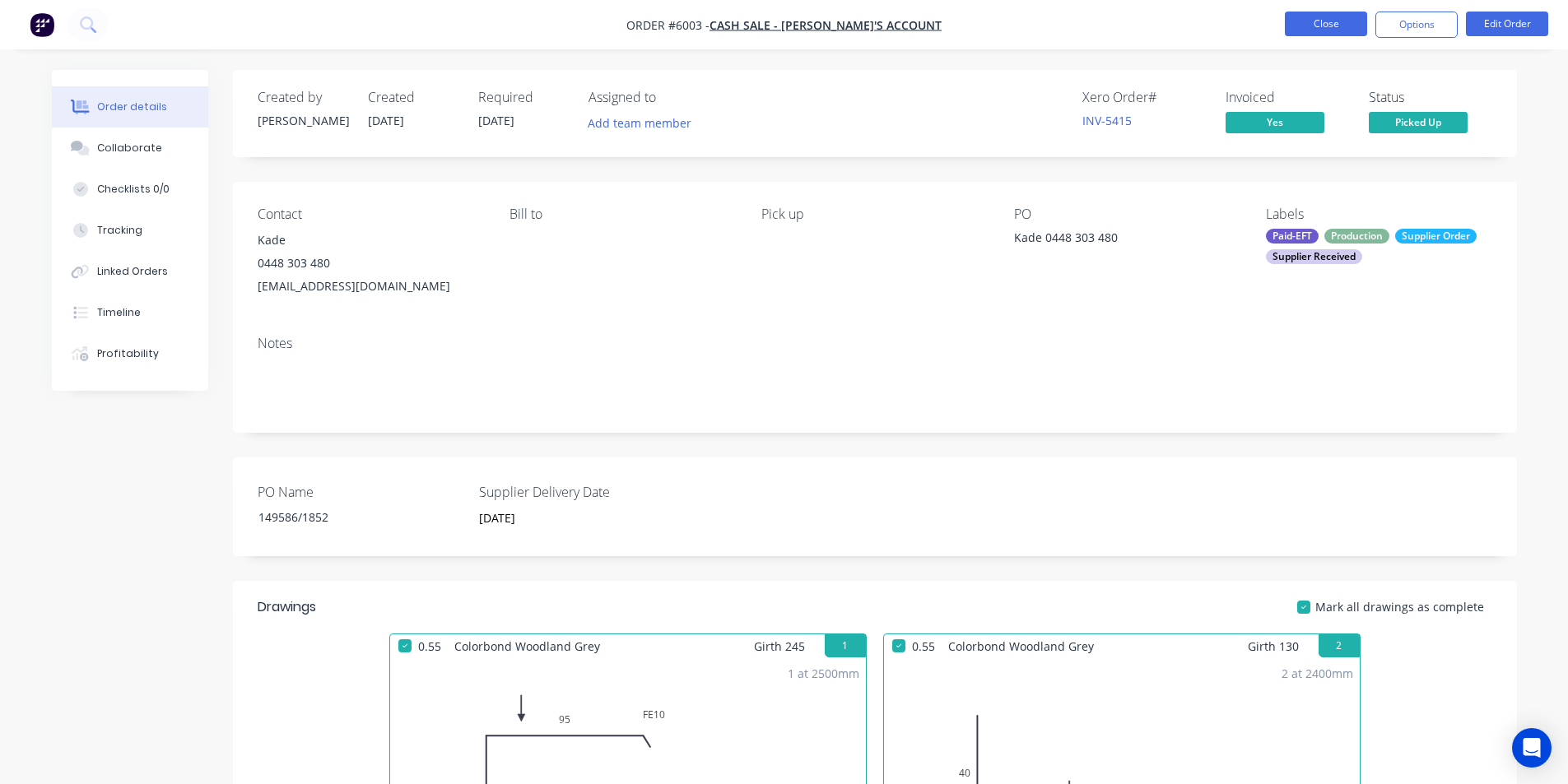
click at [1322, 20] on button "Close" at bounding box center [1326, 23] width 82 height 25
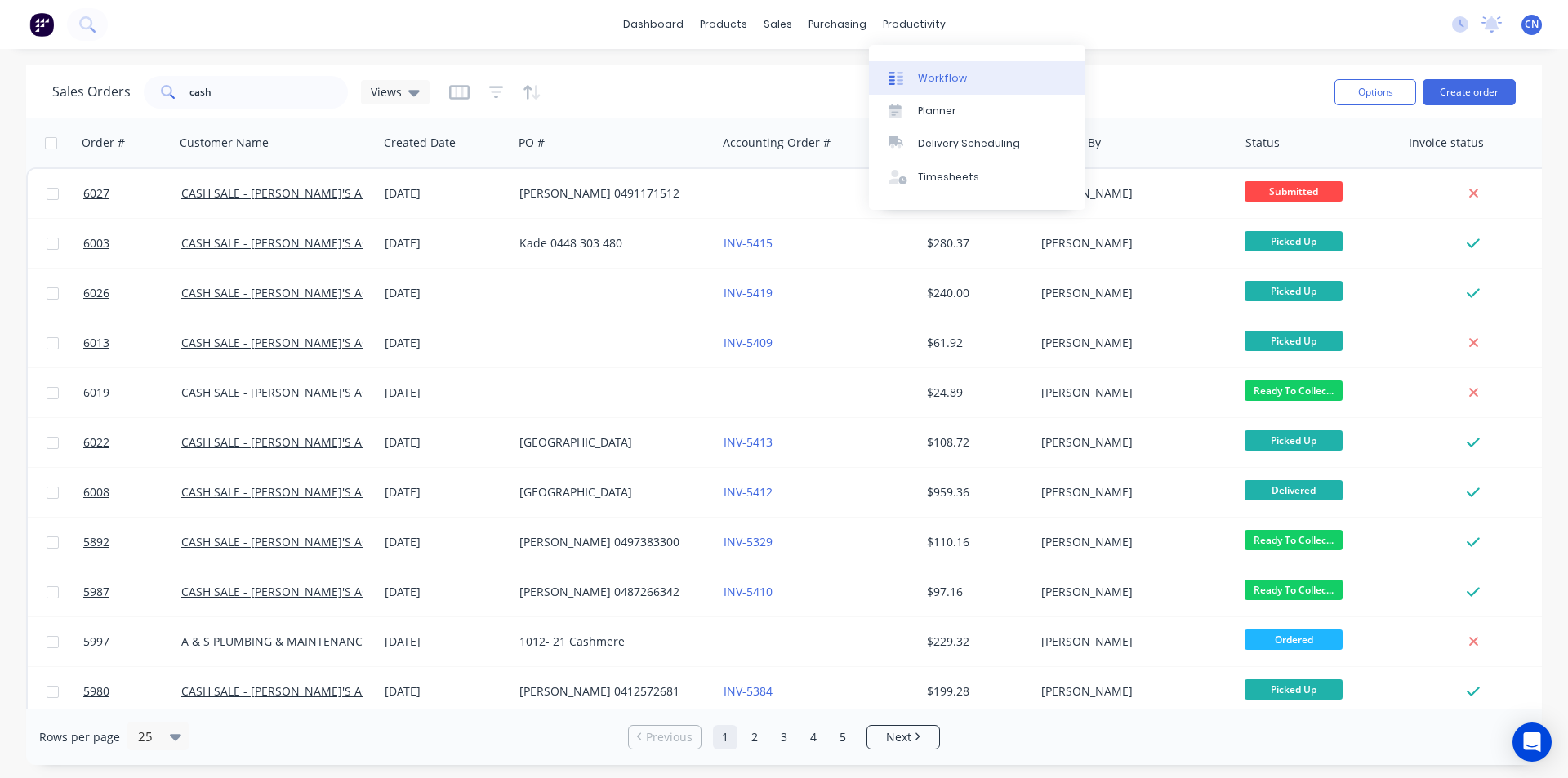
click at [929, 80] on div "Workflow" at bounding box center [942, 78] width 49 height 15
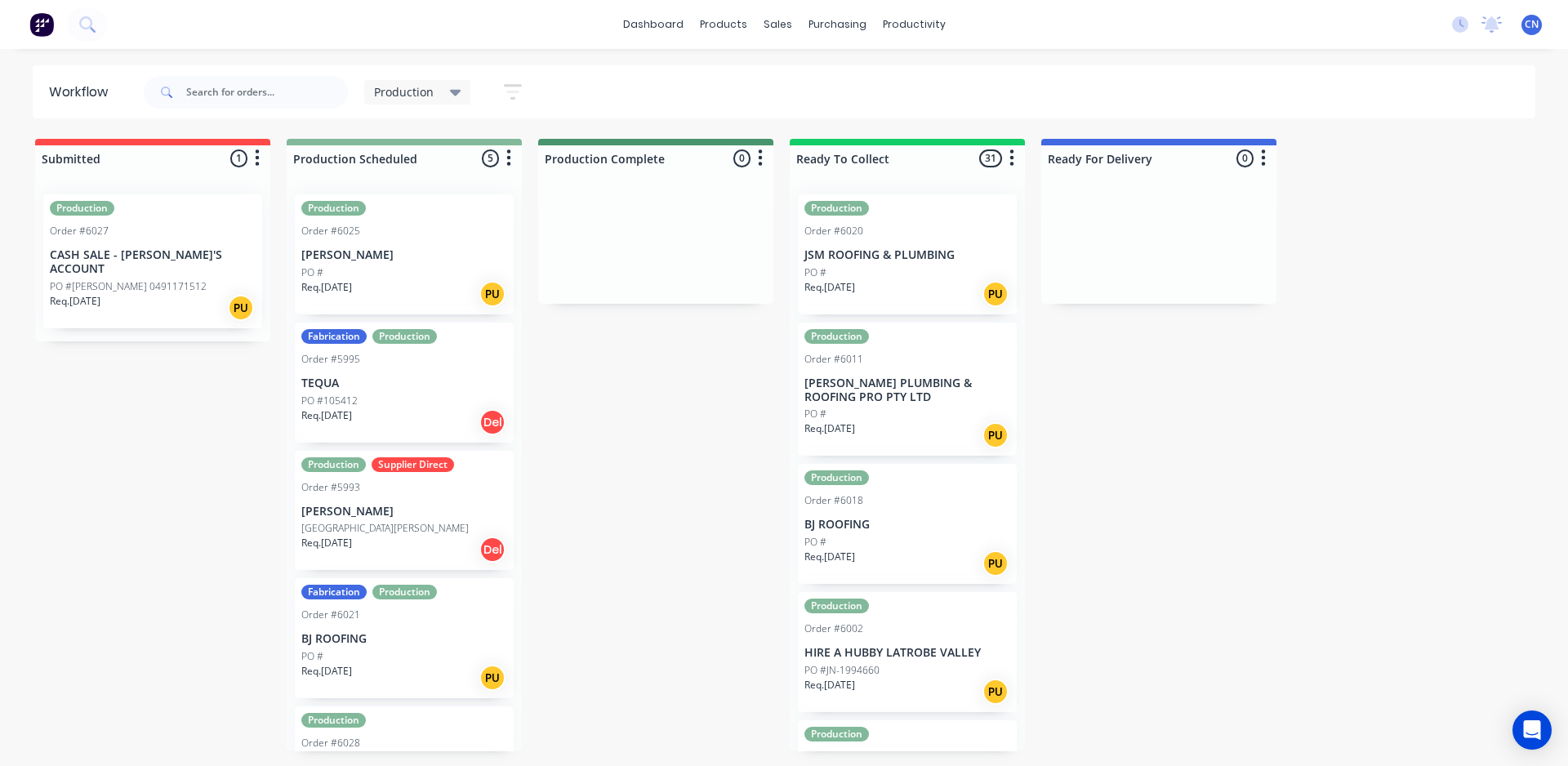
click at [354, 295] on div "Req. [DATE] PU" at bounding box center [404, 293] width 206 height 27
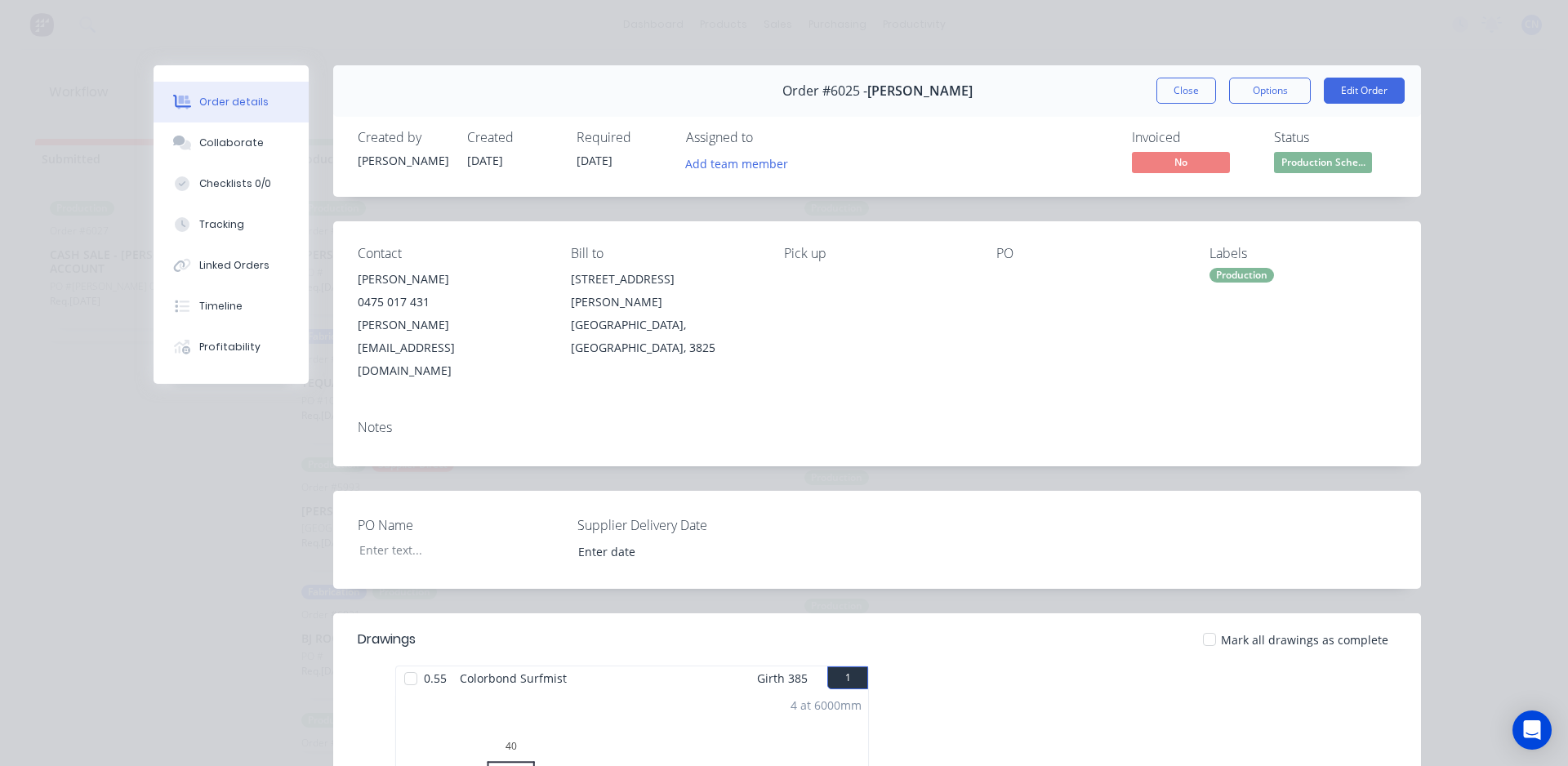
click at [410, 662] on div at bounding box center [411, 679] width 33 height 33
click at [206, 226] on div "Tracking" at bounding box center [221, 224] width 45 height 15
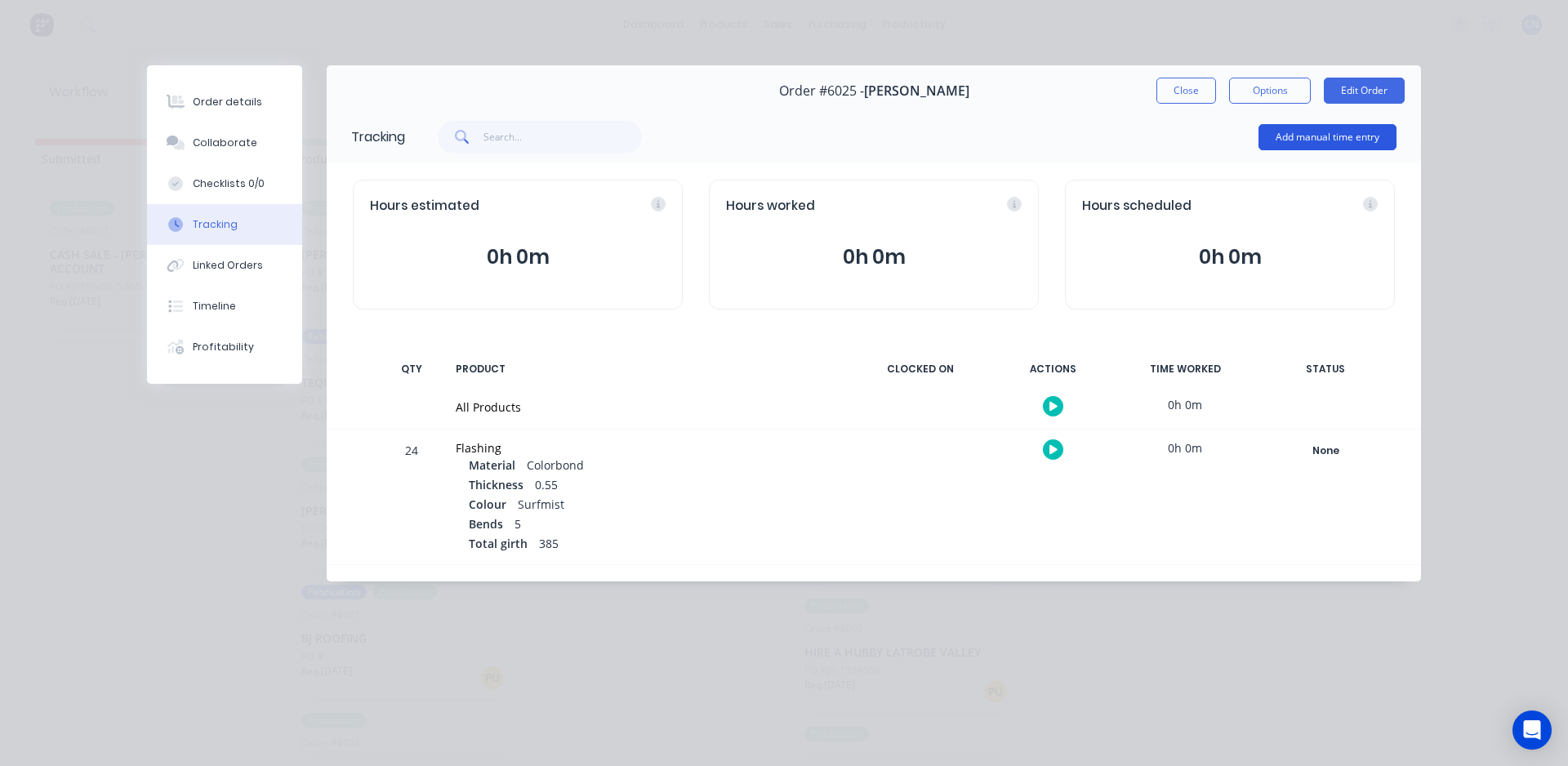
click at [1297, 148] on button "Add manual time entry" at bounding box center [1328, 137] width 138 height 26
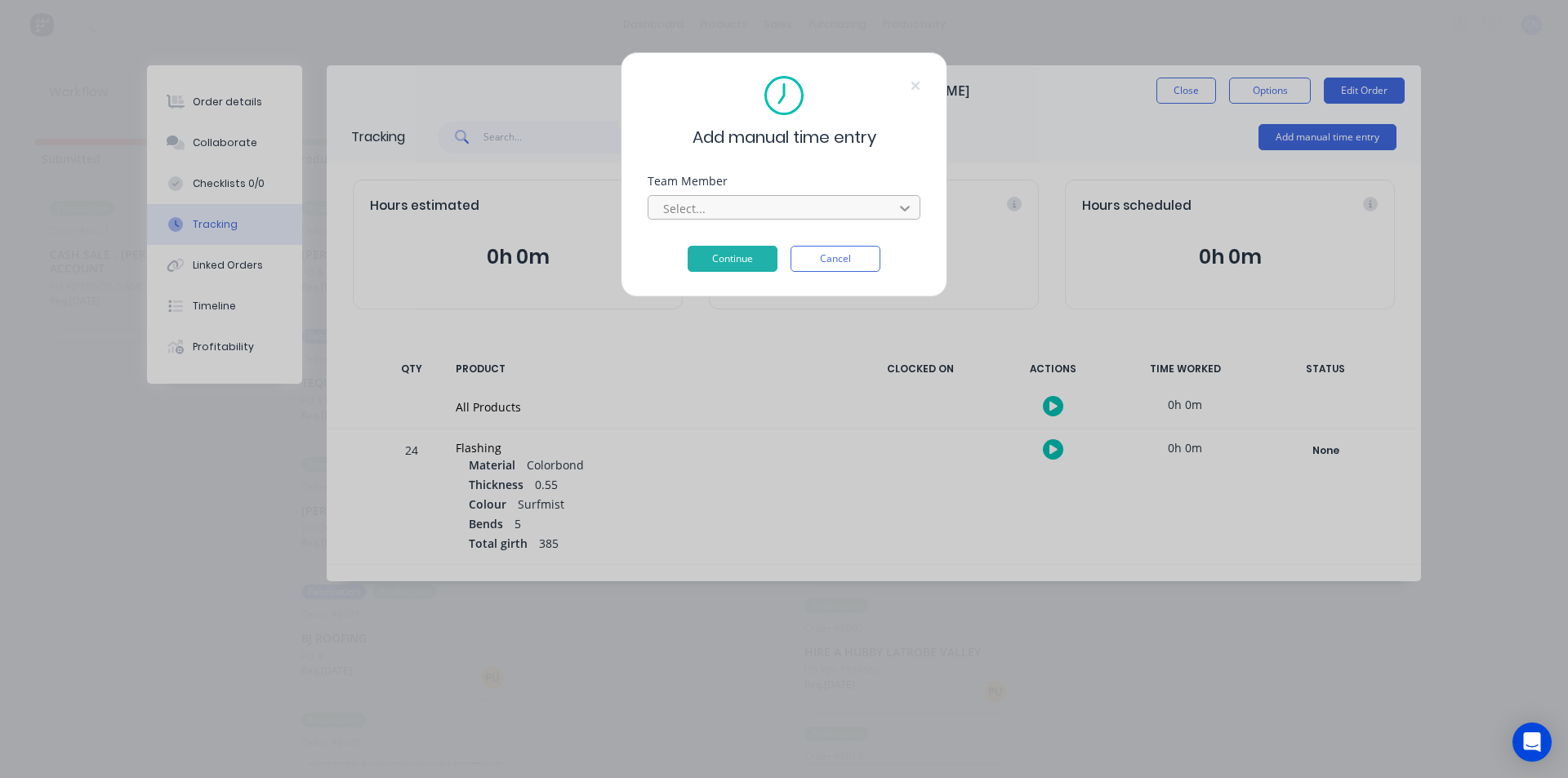
click at [905, 220] on div at bounding box center [905, 208] width 29 height 26
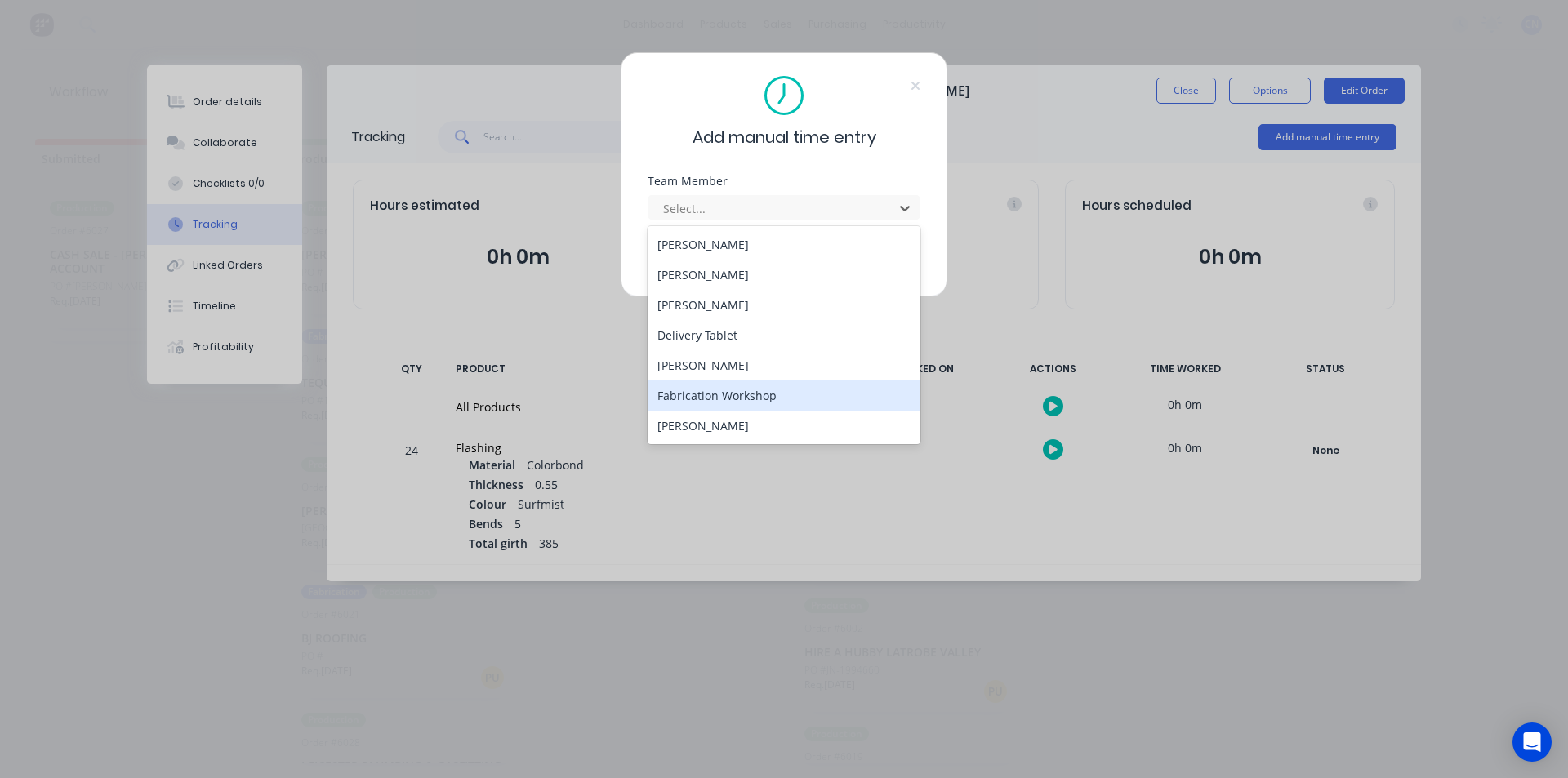
drag, startPoint x: 742, startPoint y: 372, endPoint x: 742, endPoint y: 398, distance: 26.0
click at [742, 398] on div "[PERSON_NAME] [PERSON_NAME] [PERSON_NAME] Delivery Tablet [PERSON_NAME] Fabrica…" at bounding box center [784, 335] width 273 height 218
click at [742, 398] on div "Fabrication Workshop" at bounding box center [784, 395] width 273 height 30
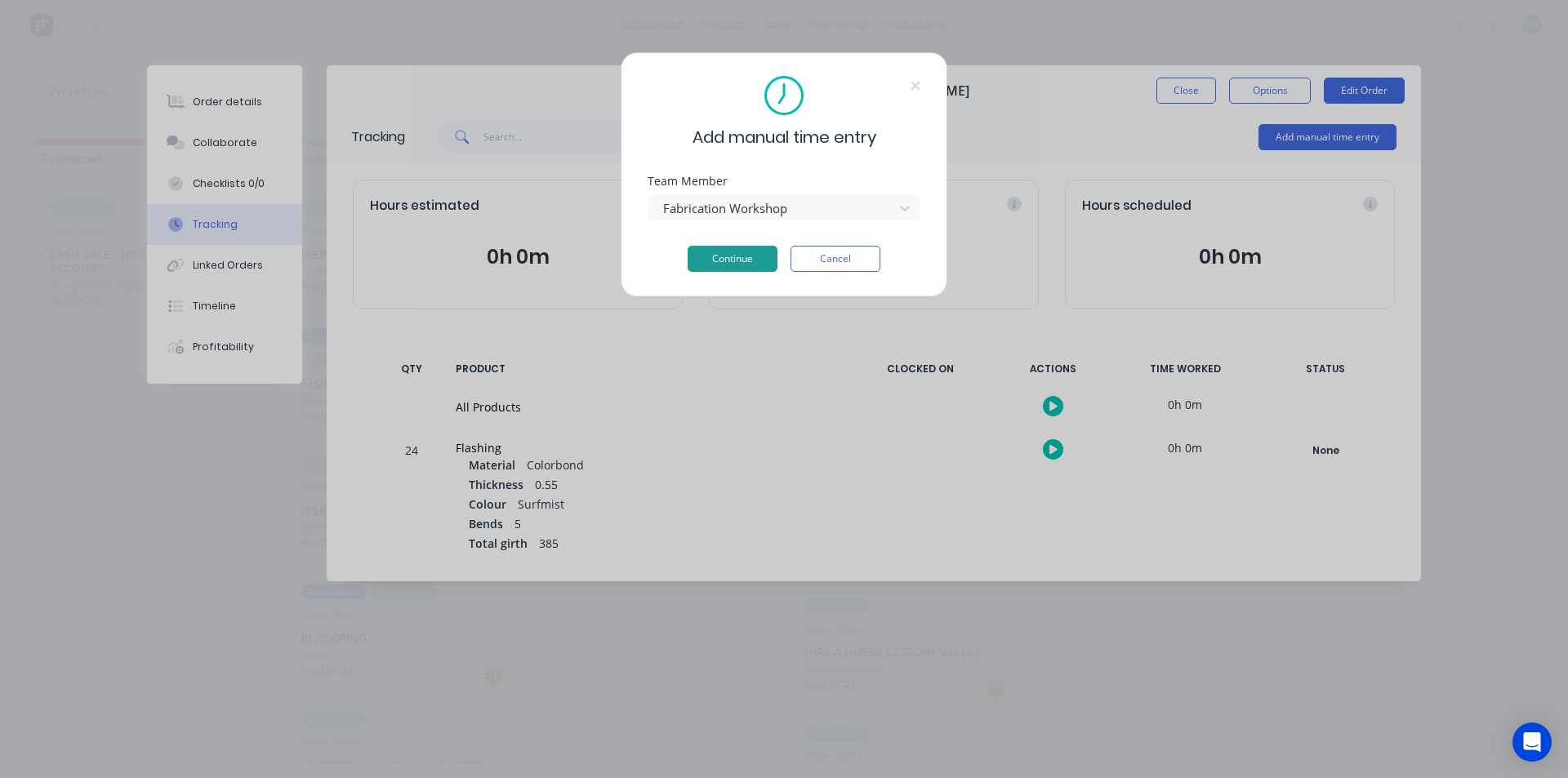
click at [717, 265] on button "Continue" at bounding box center [732, 258] width 90 height 26
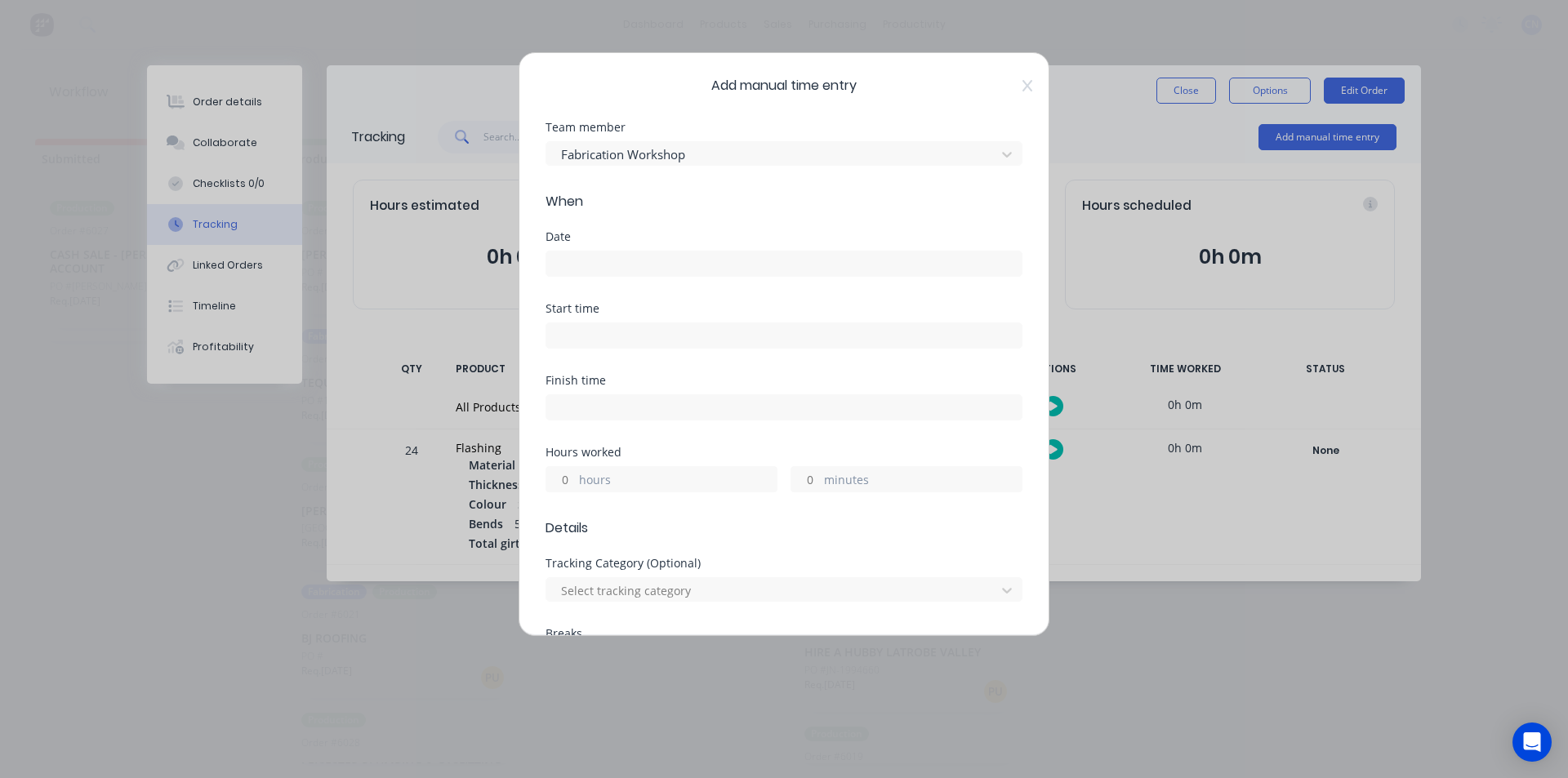
click at [661, 264] on input at bounding box center [784, 263] width 475 height 25
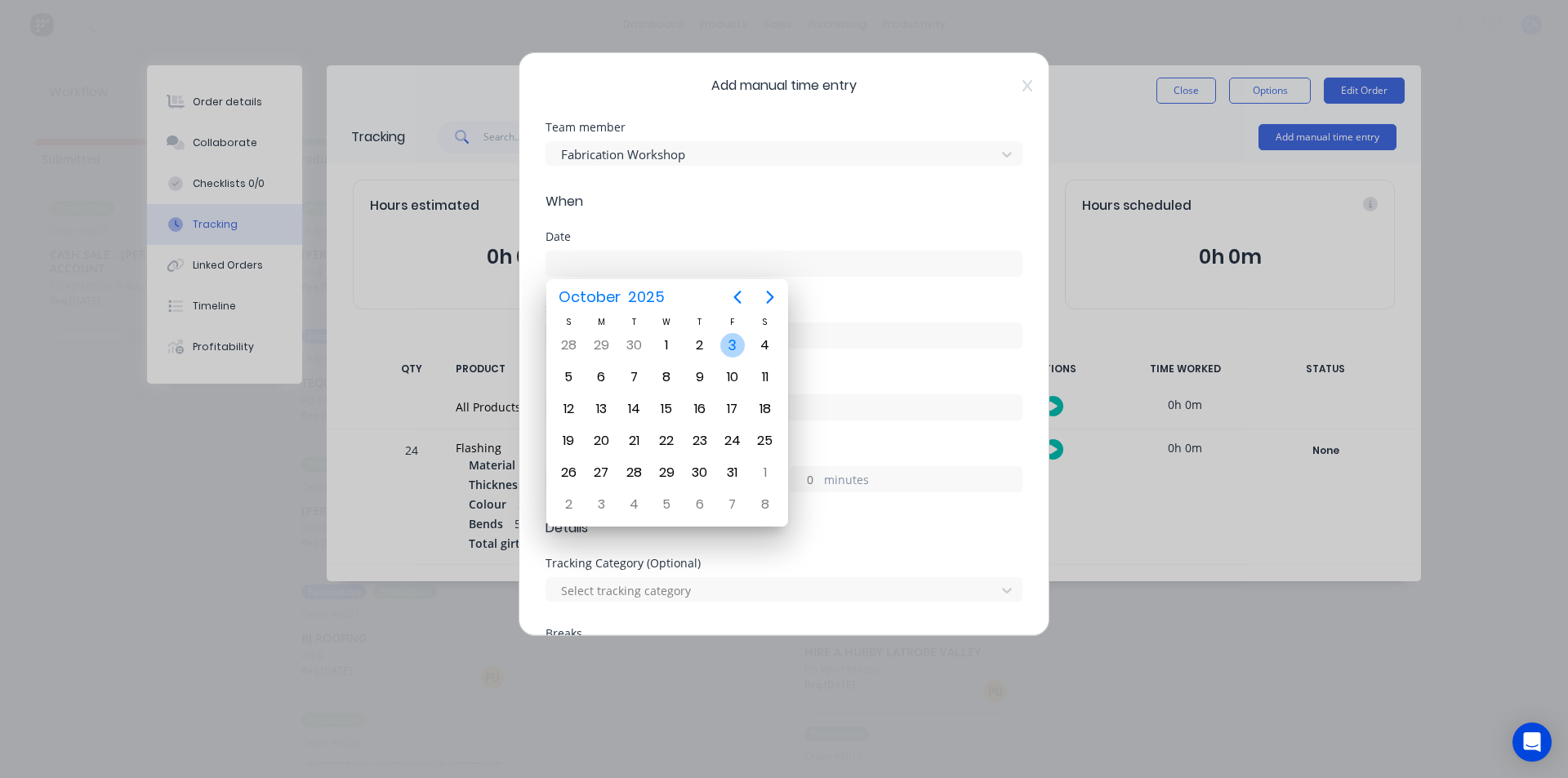
click at [724, 348] on div "3" at bounding box center [732, 345] width 25 height 25
type input "[DATE]"
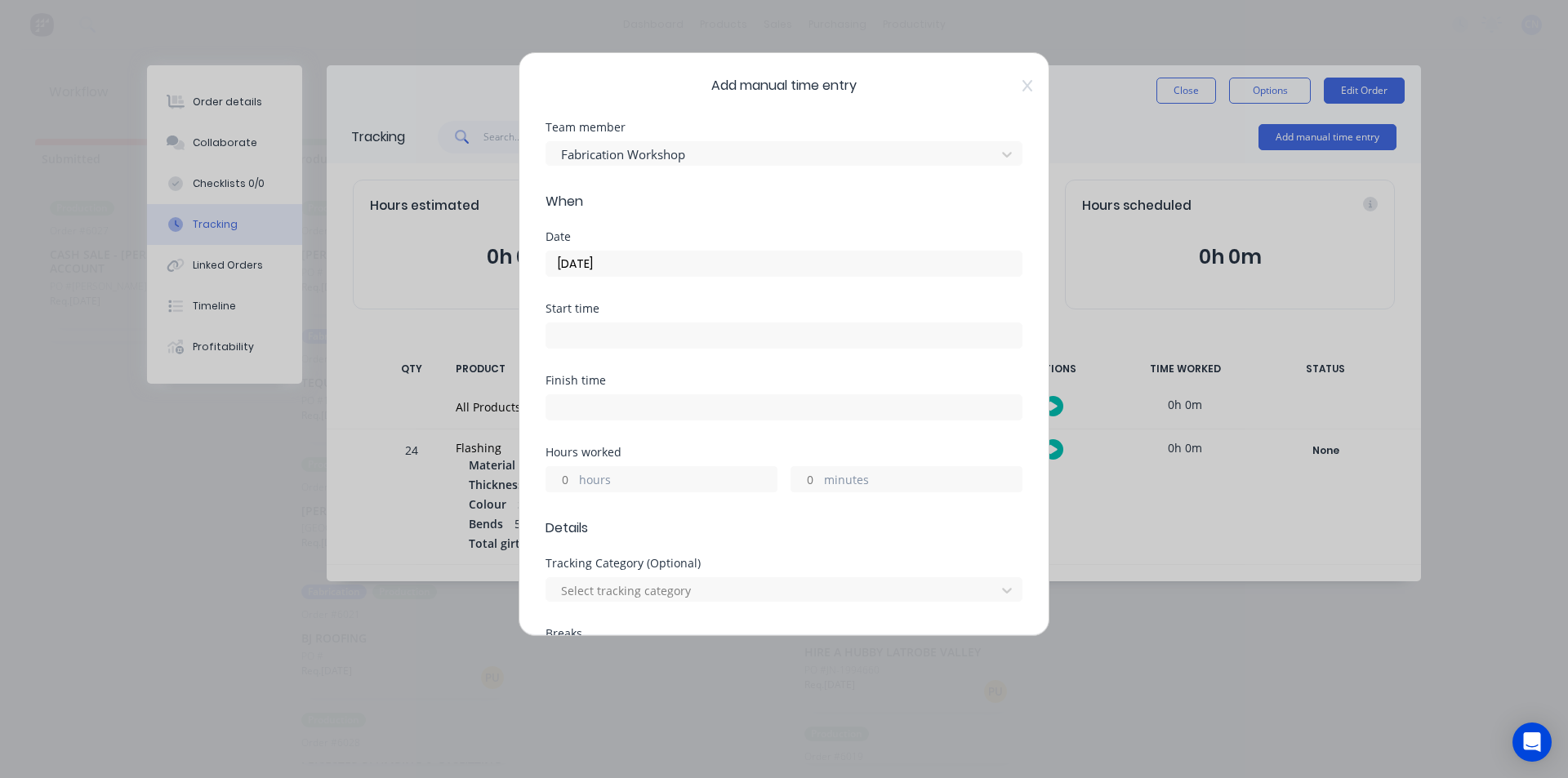
click at [587, 341] on input at bounding box center [784, 335] width 475 height 25
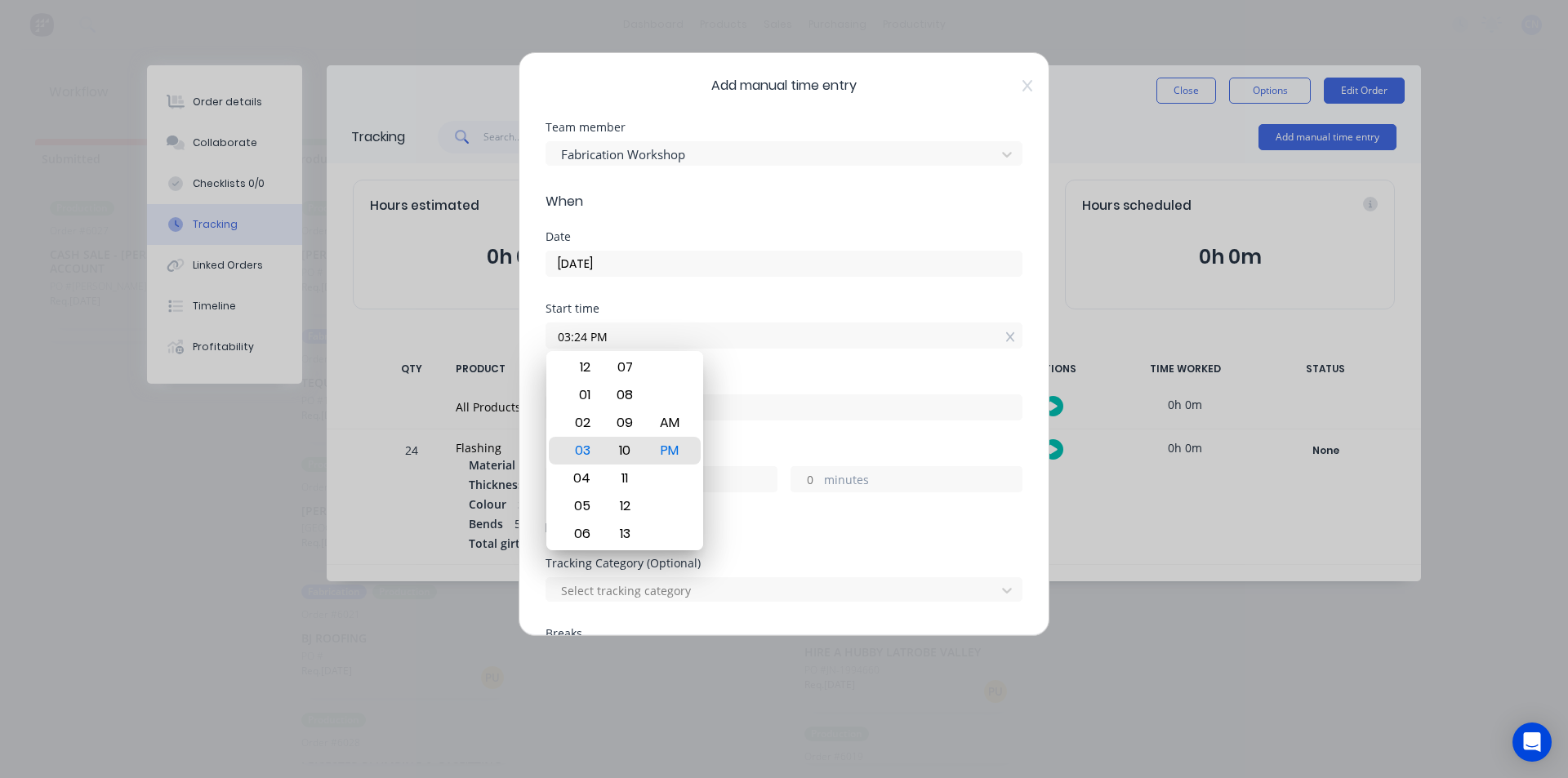
drag, startPoint x: 608, startPoint y: 566, endPoint x: 634, endPoint y: 810, distance: 245.4
click at [634, 680] on html "dashboard products sales purchasing productivity dashboard products Product Cat…" at bounding box center [784, 340] width 1568 height 680
type input "03:09 PM"
click at [803, 349] on div "Start time 03:09 PM" at bounding box center [784, 339] width 477 height 72
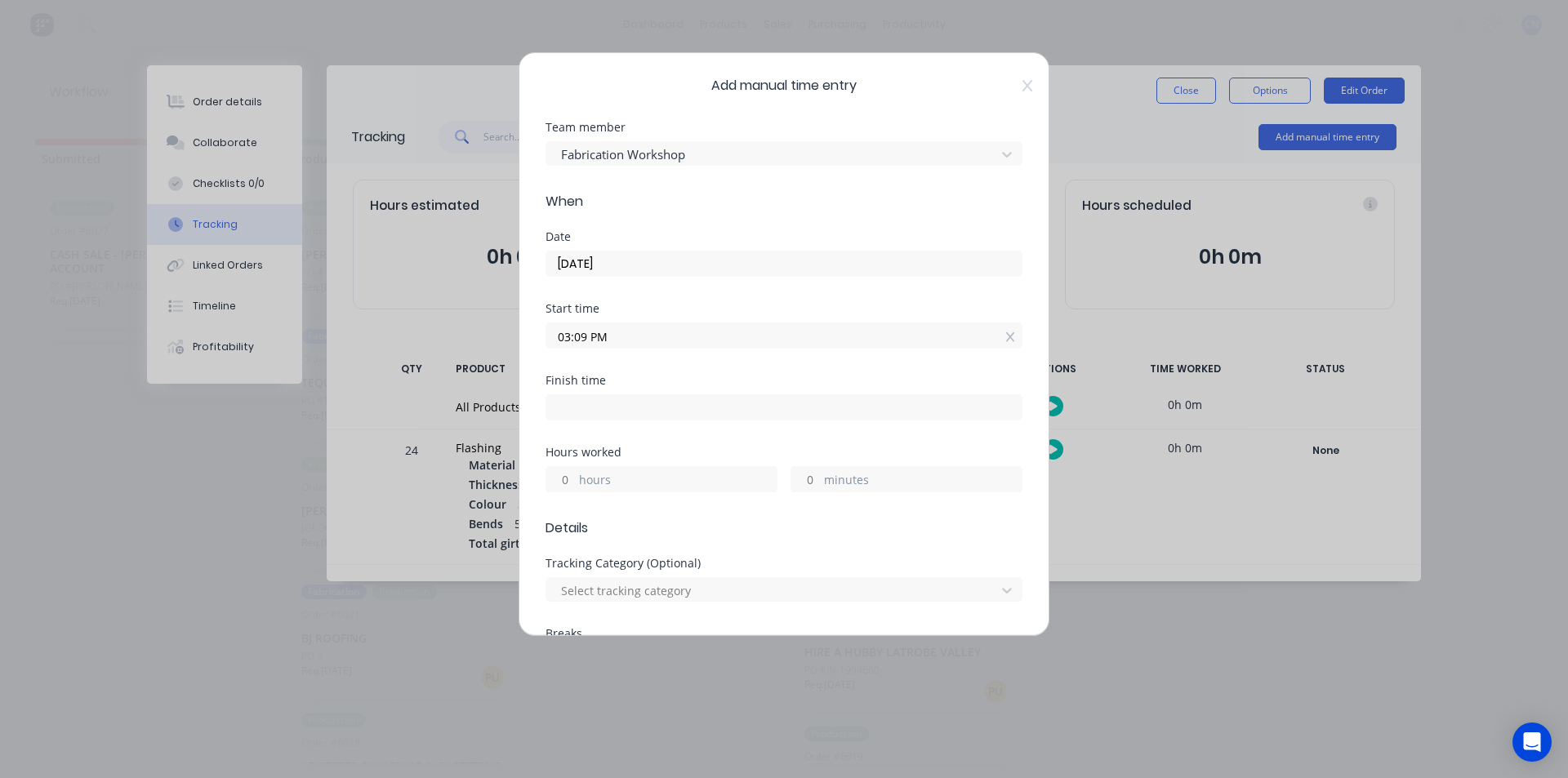
click at [604, 406] on input at bounding box center [784, 407] width 475 height 25
type input "03:24 PM"
type input "0"
type input "15"
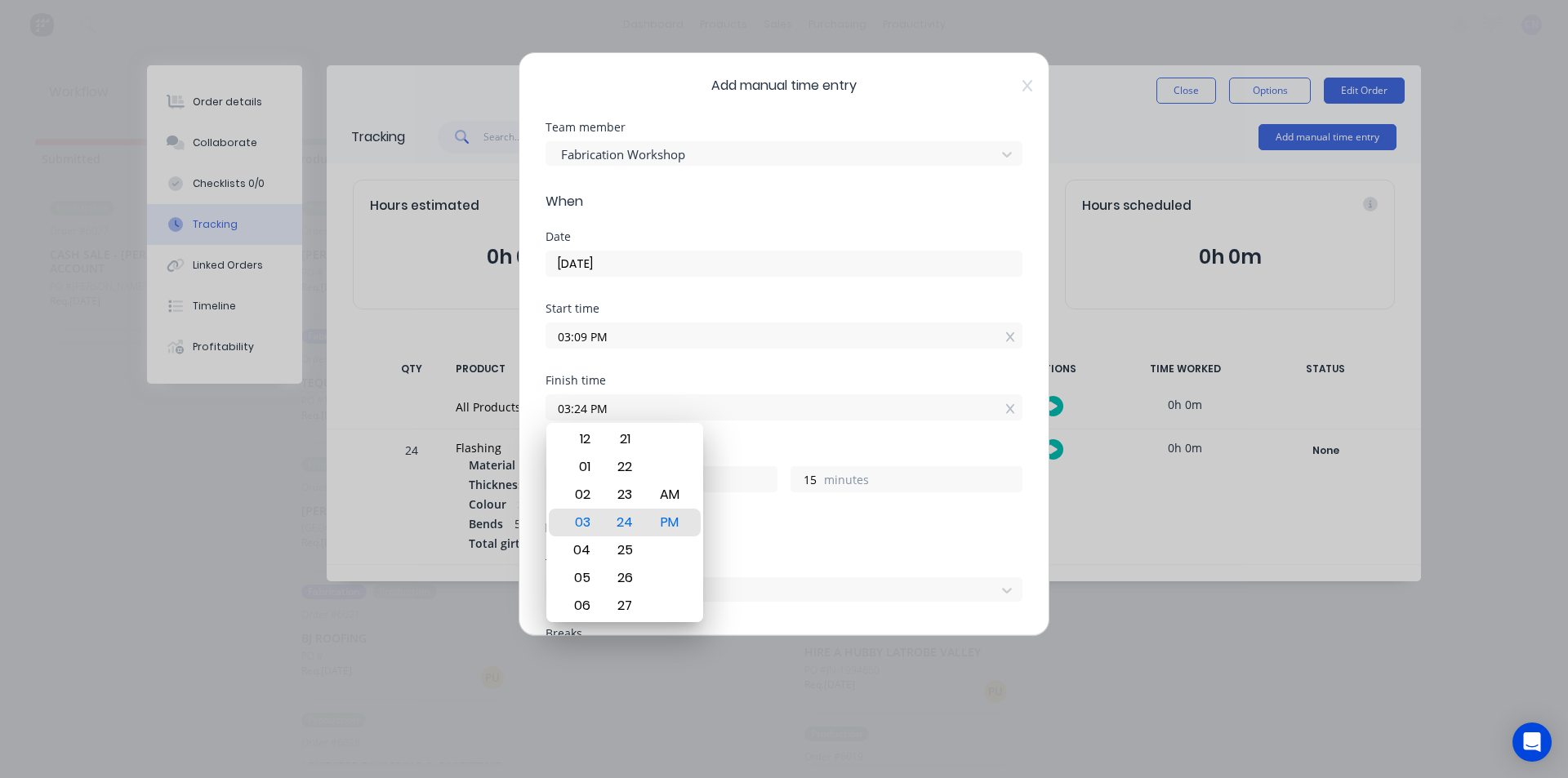
click at [881, 414] on input "03:24 PM" at bounding box center [784, 407] width 475 height 25
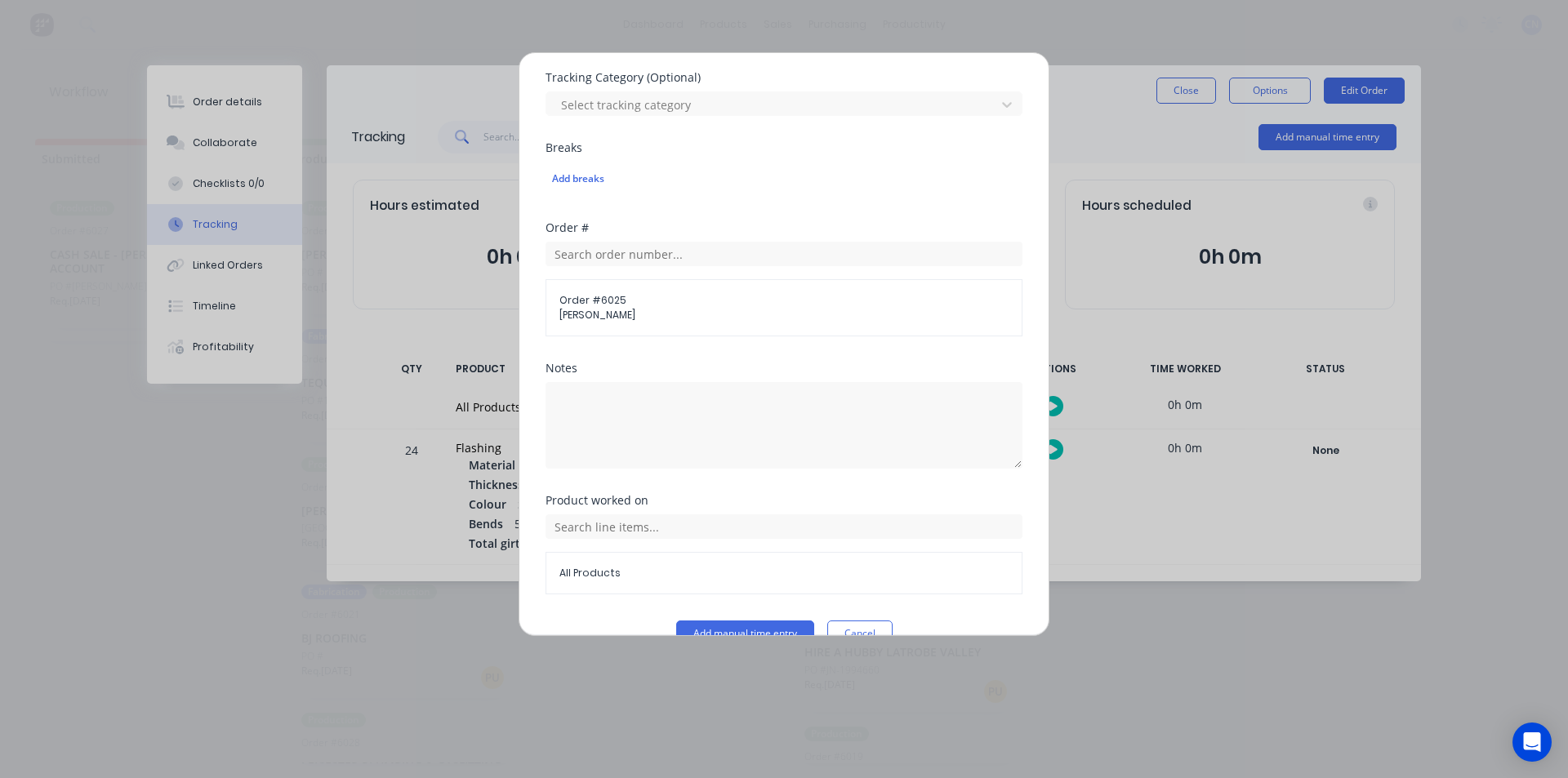
scroll to position [520, 0]
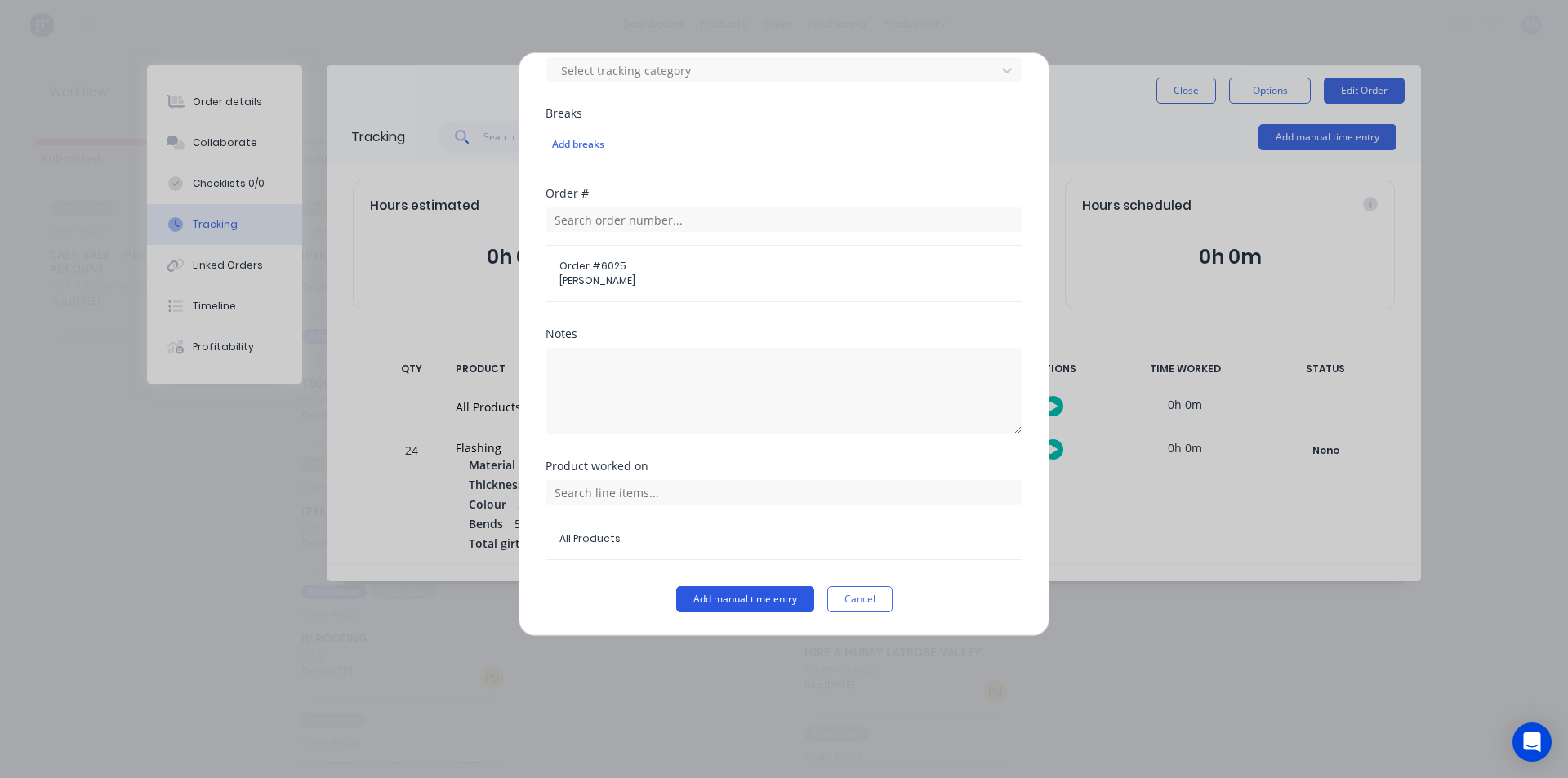
click at [750, 599] on button "Add manual time entry" at bounding box center [745, 599] width 138 height 26
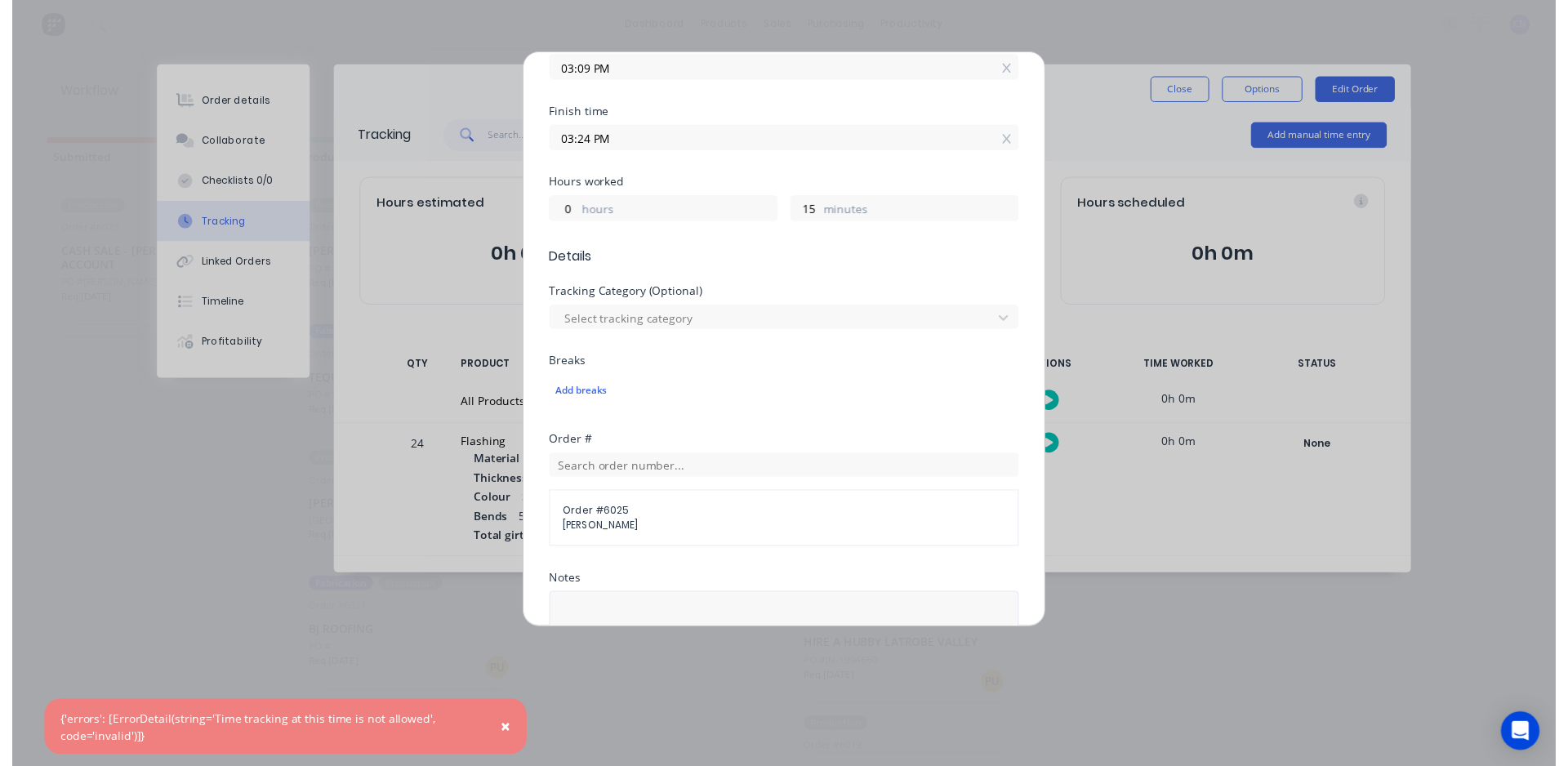
scroll to position [0, 0]
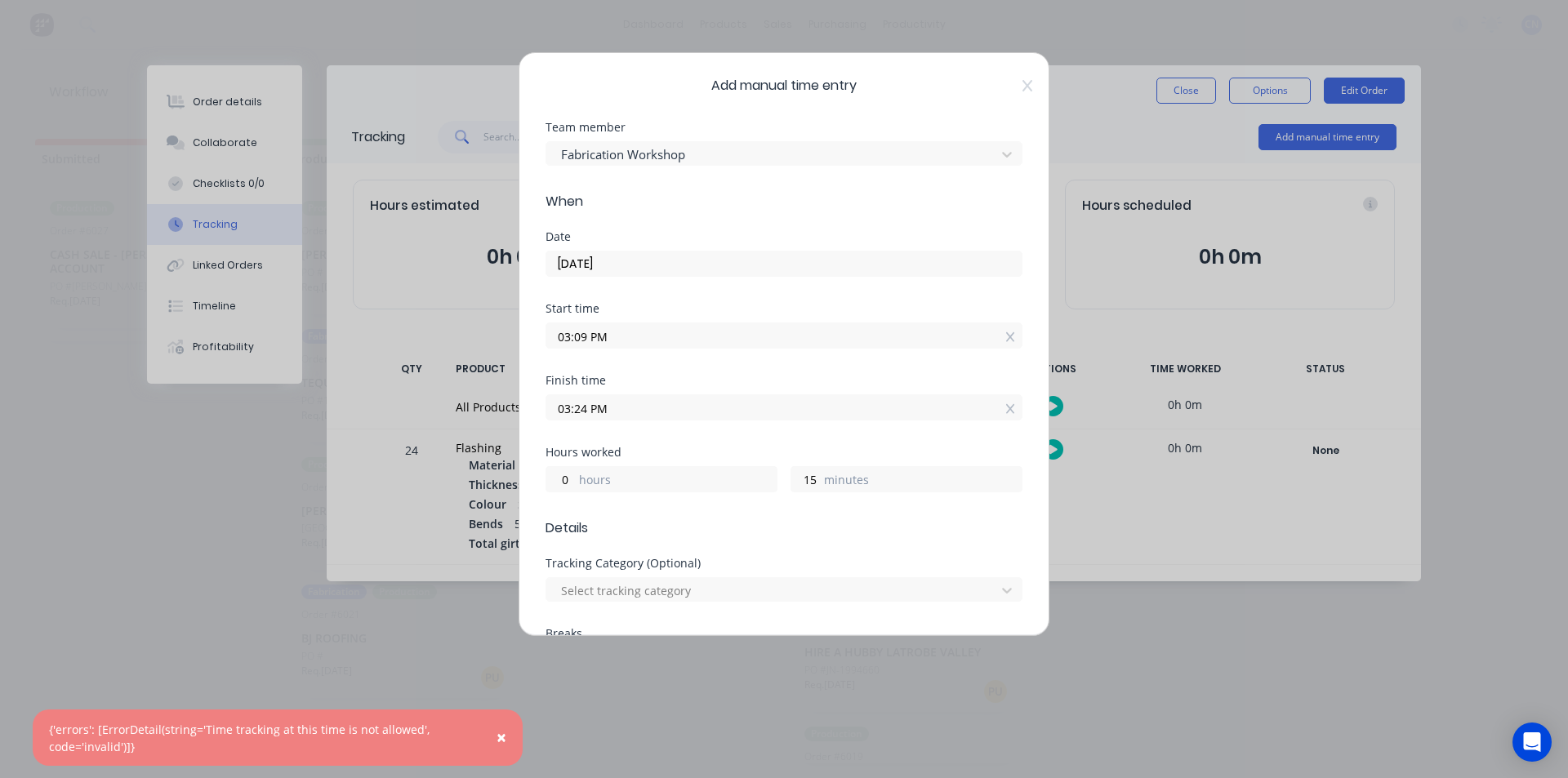
click at [1020, 87] on div "Add manual time entry Team member Fabrication Workshop When Date [DATE] Start t…" at bounding box center [784, 344] width 531 height 583
click at [1023, 86] on icon at bounding box center [1027, 85] width 9 height 13
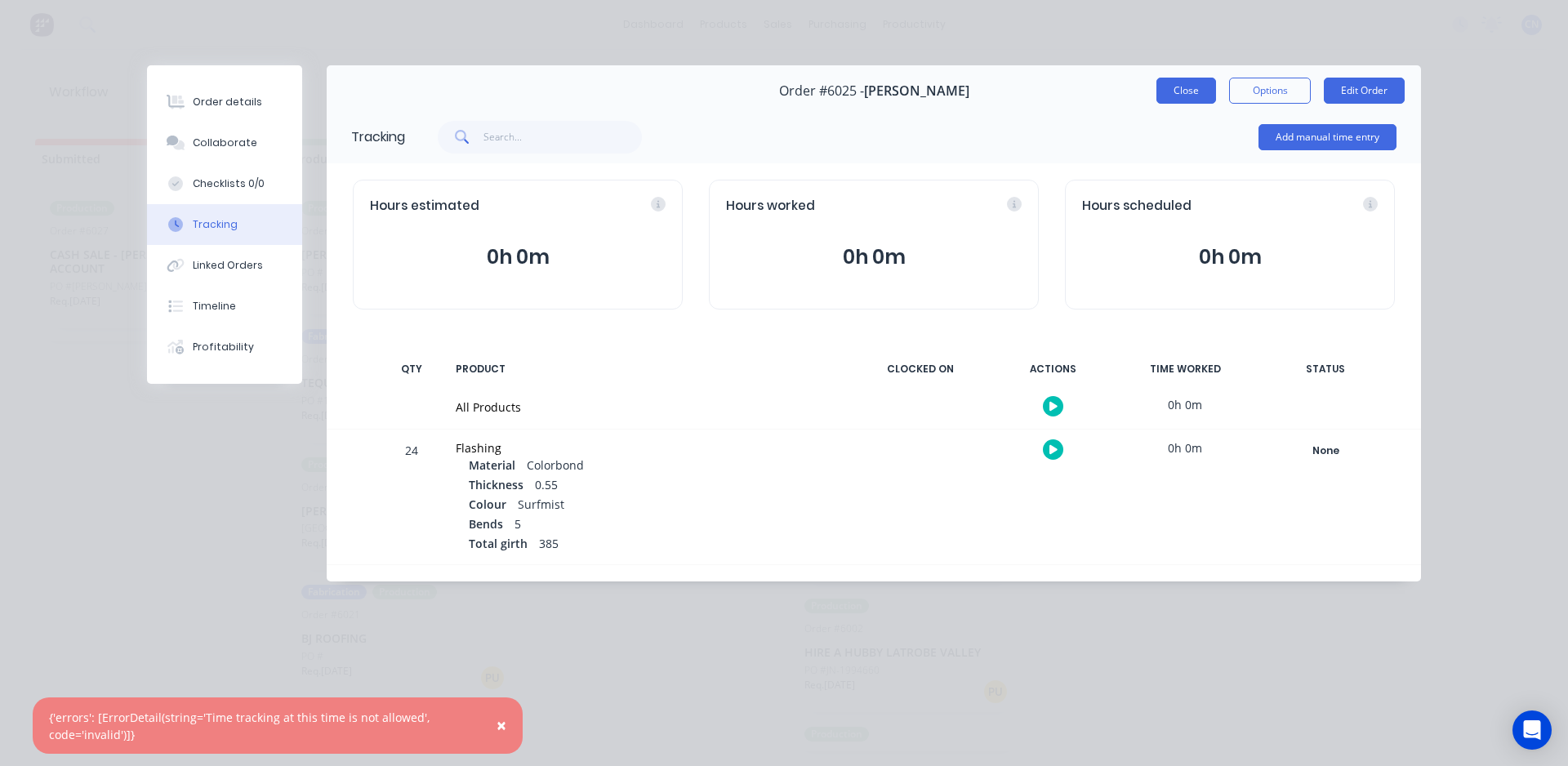
click at [1165, 86] on button "Close" at bounding box center [1186, 90] width 59 height 26
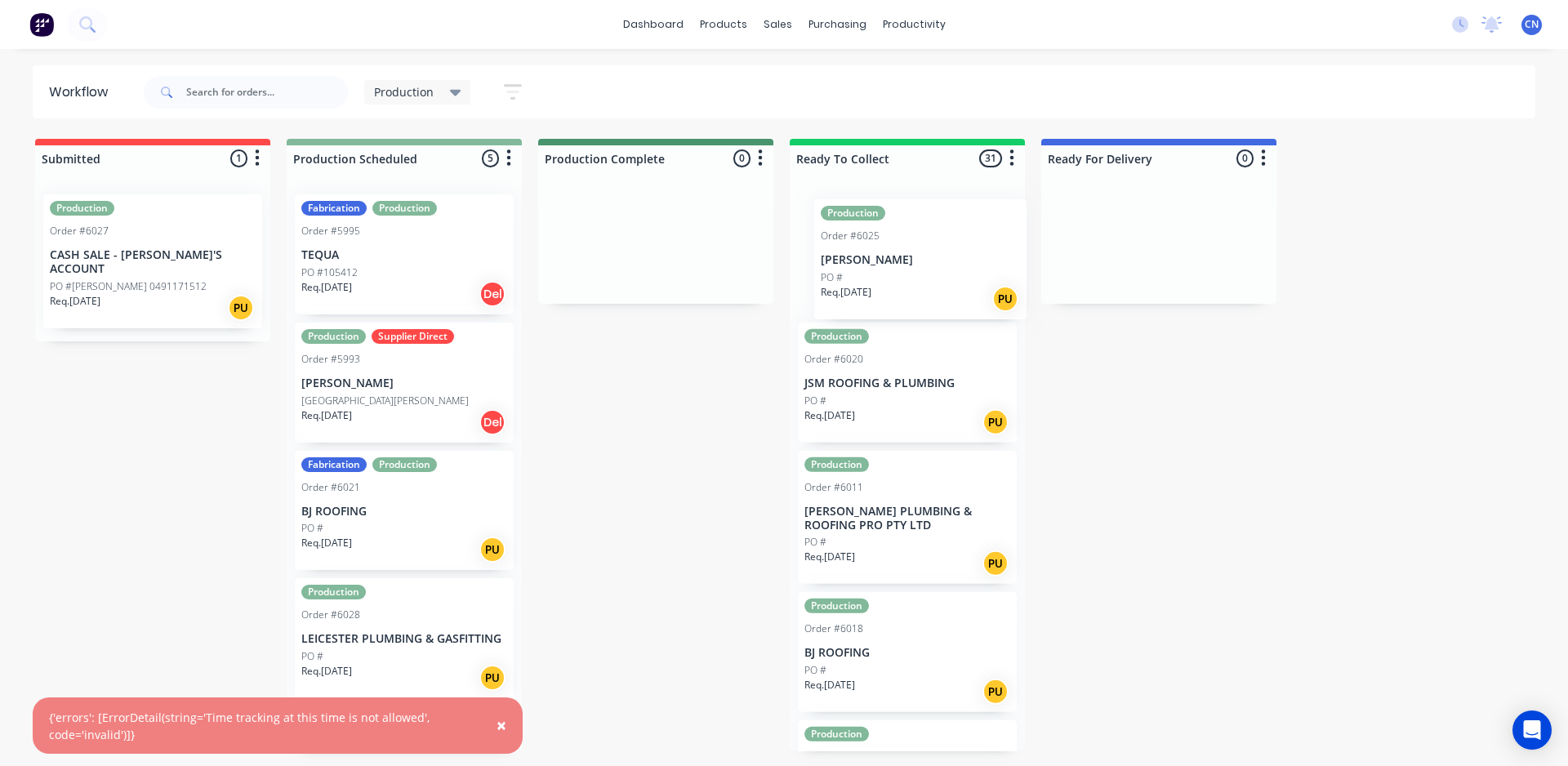
drag, startPoint x: 357, startPoint y: 273, endPoint x: 896, endPoint y: 273, distance: 539.0
click at [898, 274] on div "Submitted 1 Summaries Total order value Invoiced to date To be invoiced Product…" at bounding box center [1232, 445] width 2487 height 612
